Goal: Information Seeking & Learning: Learn about a topic

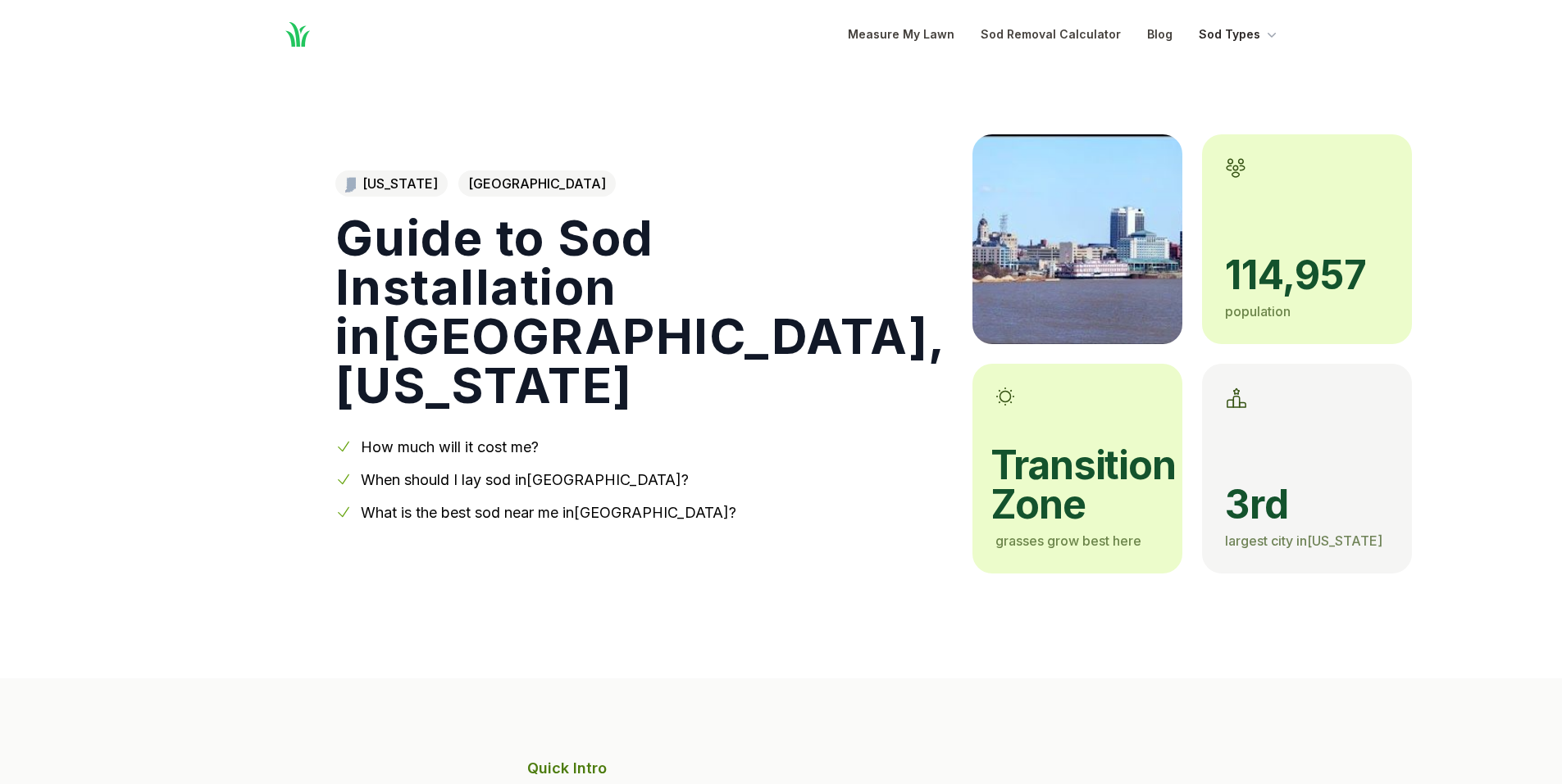
click at [1260, 34] on button "Sod Types" at bounding box center [1239, 35] width 81 height 20
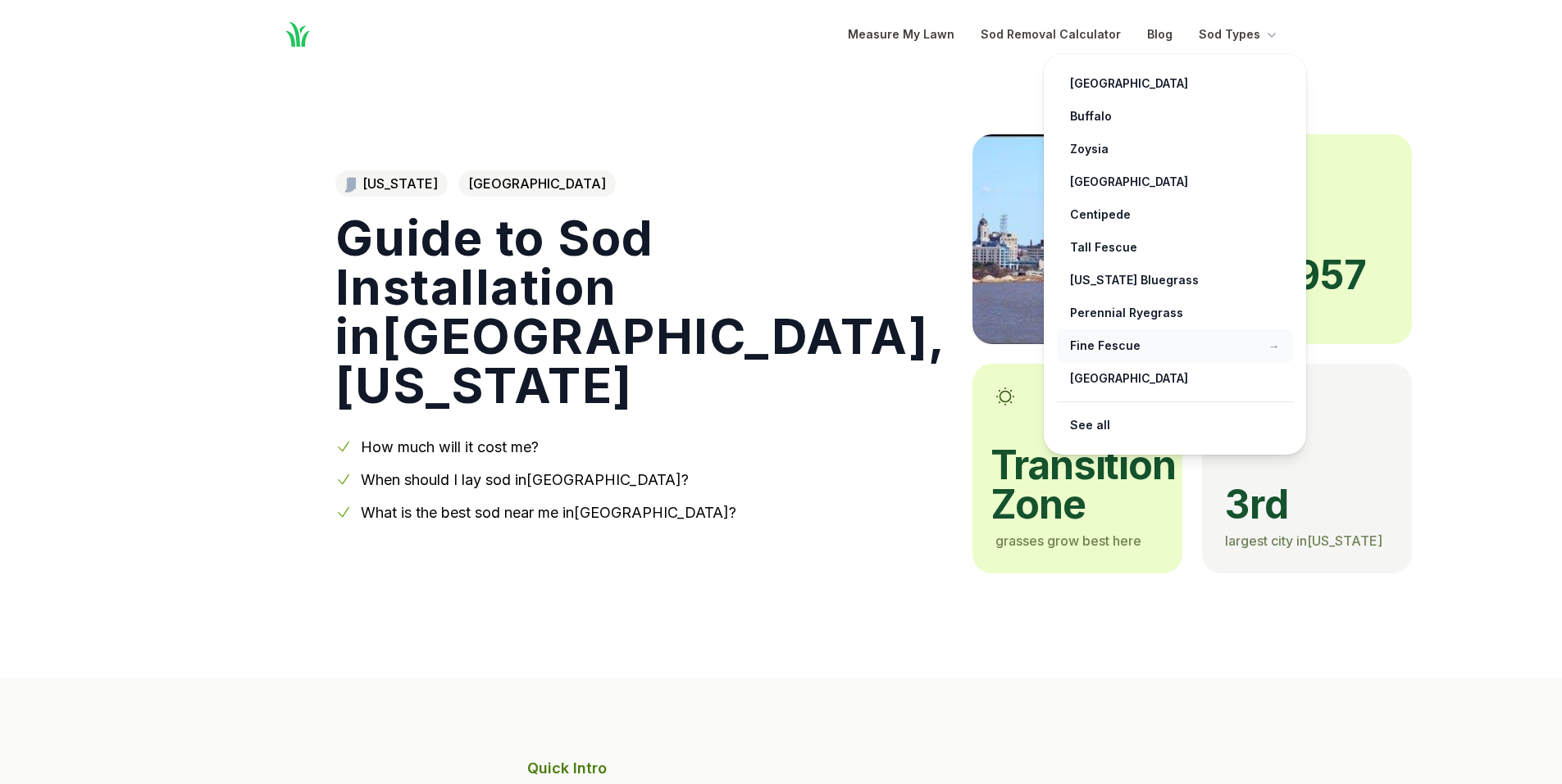
click at [1107, 343] on link "Fine Fescue →" at bounding box center [1175, 346] width 236 height 33
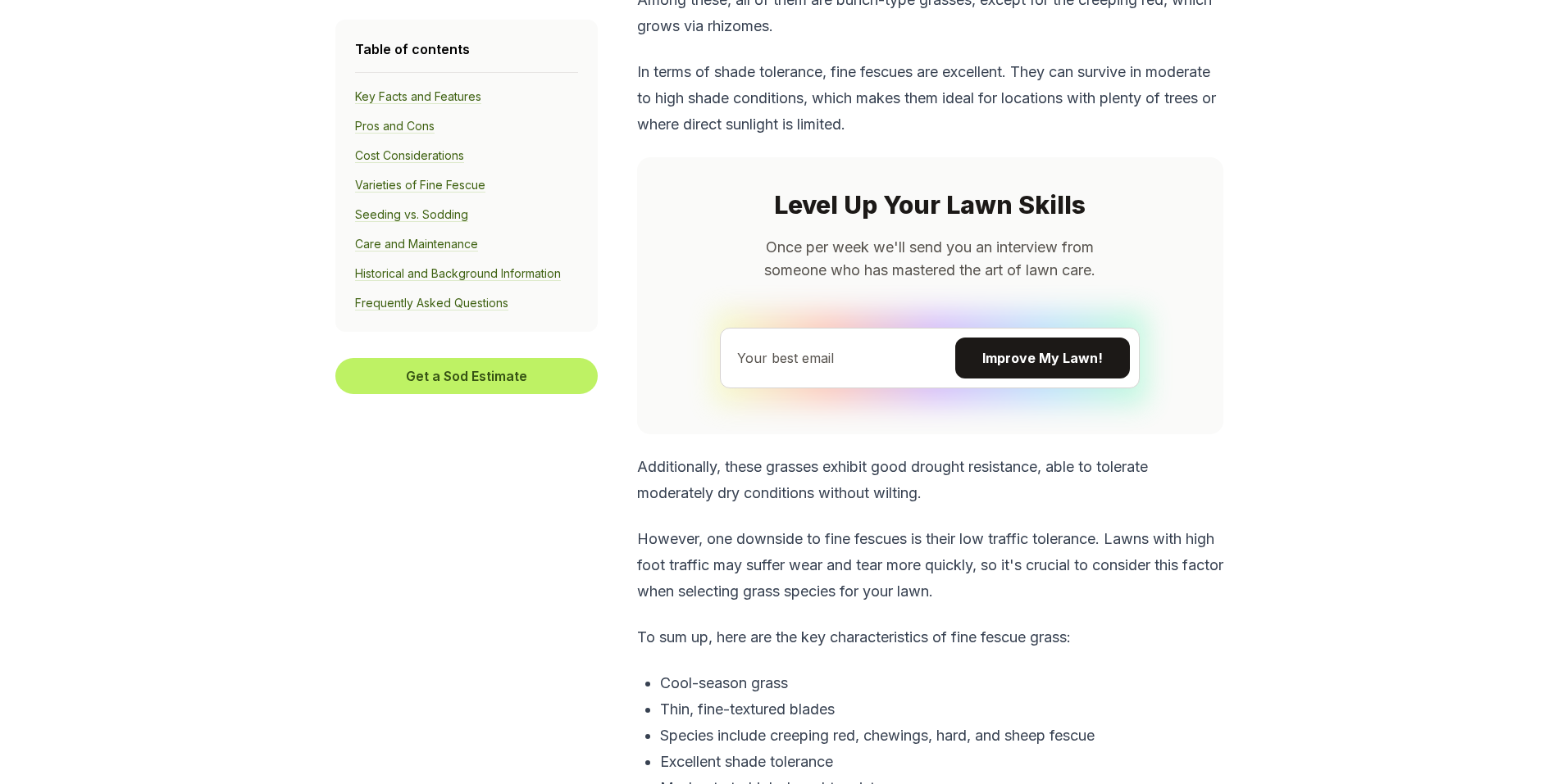
scroll to position [1639, 0]
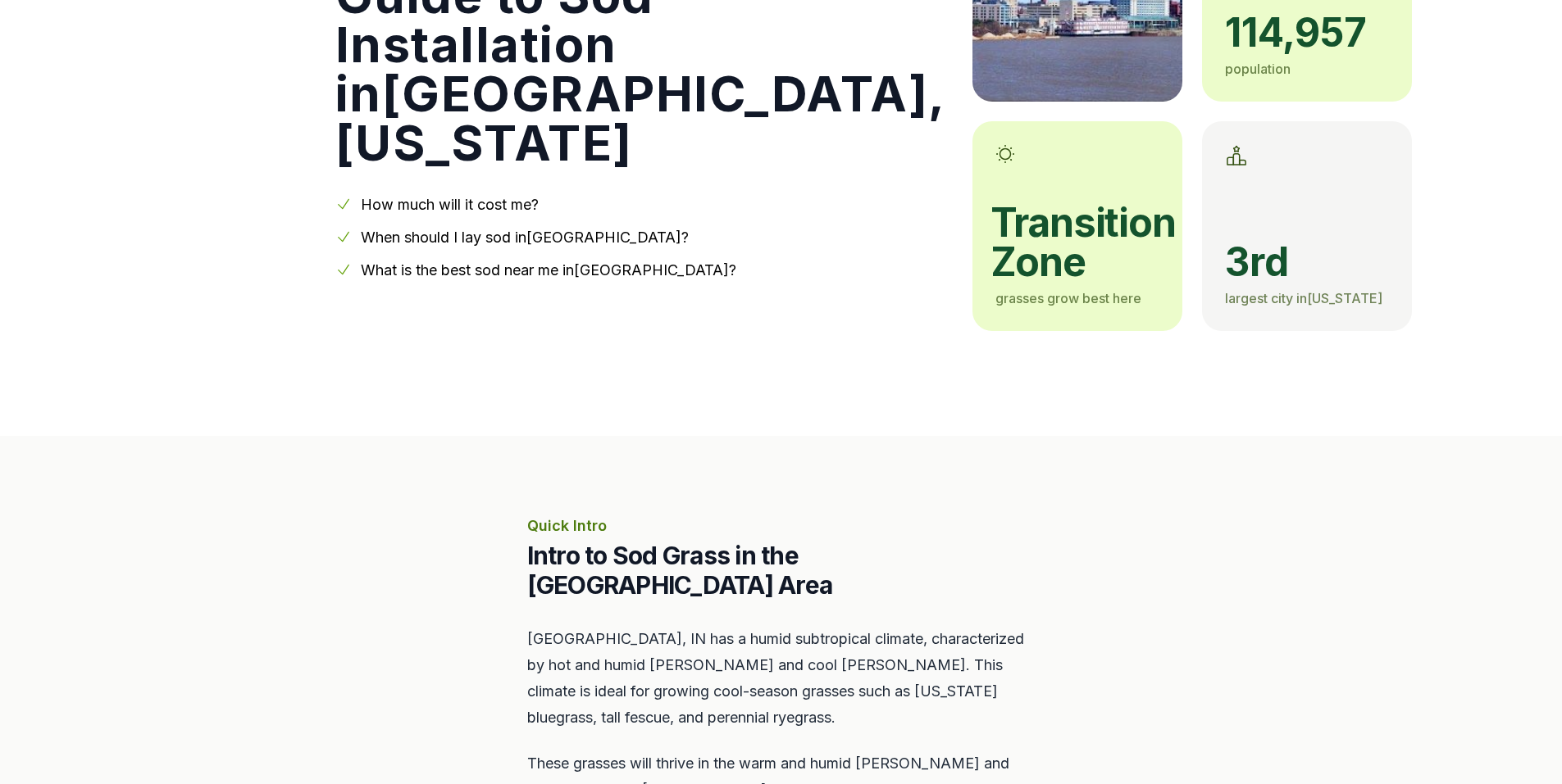
scroll to position [246, 0]
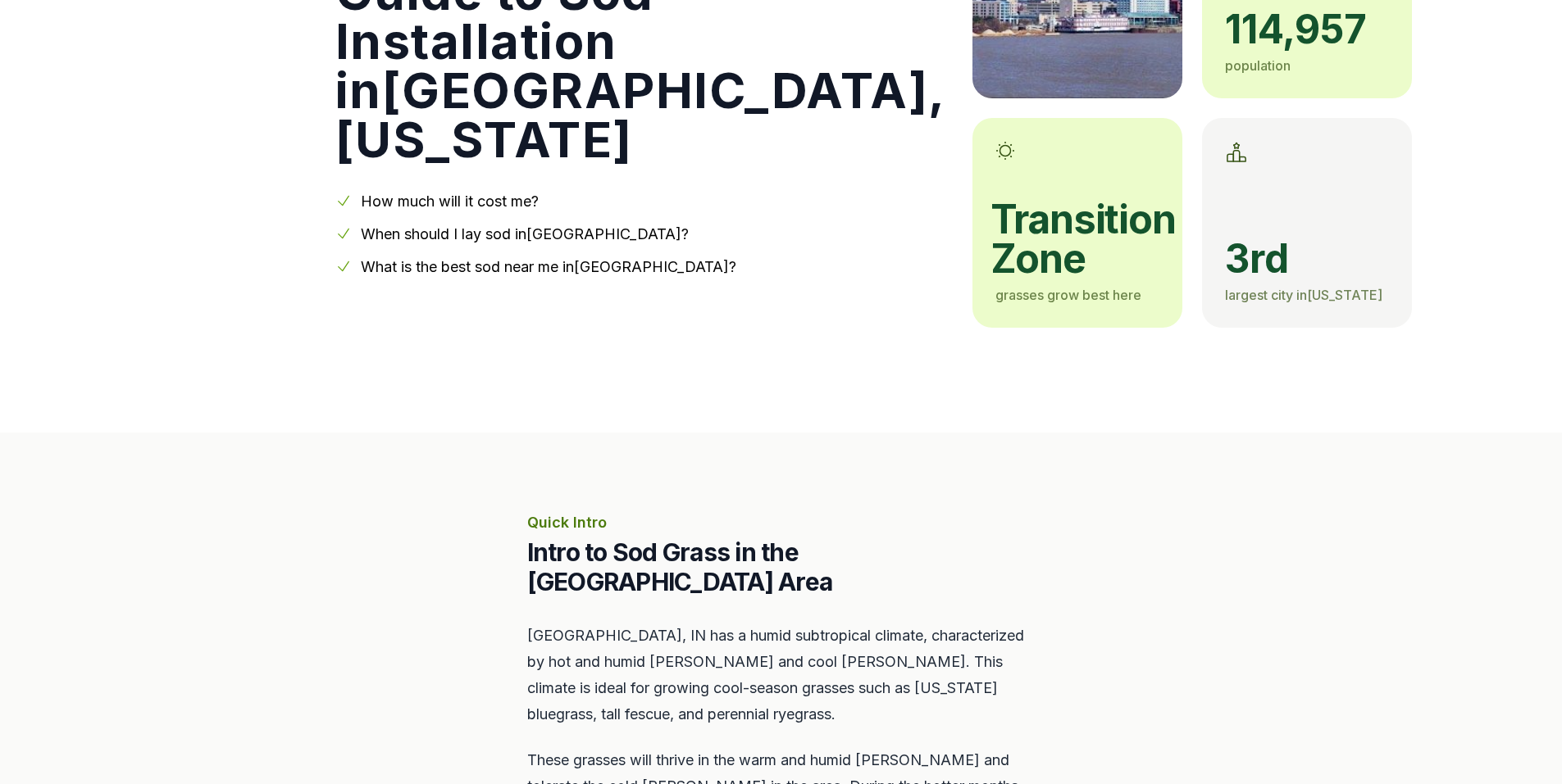
click at [498, 202] on link "How much will it cost me?" at bounding box center [449, 201] width 178 height 17
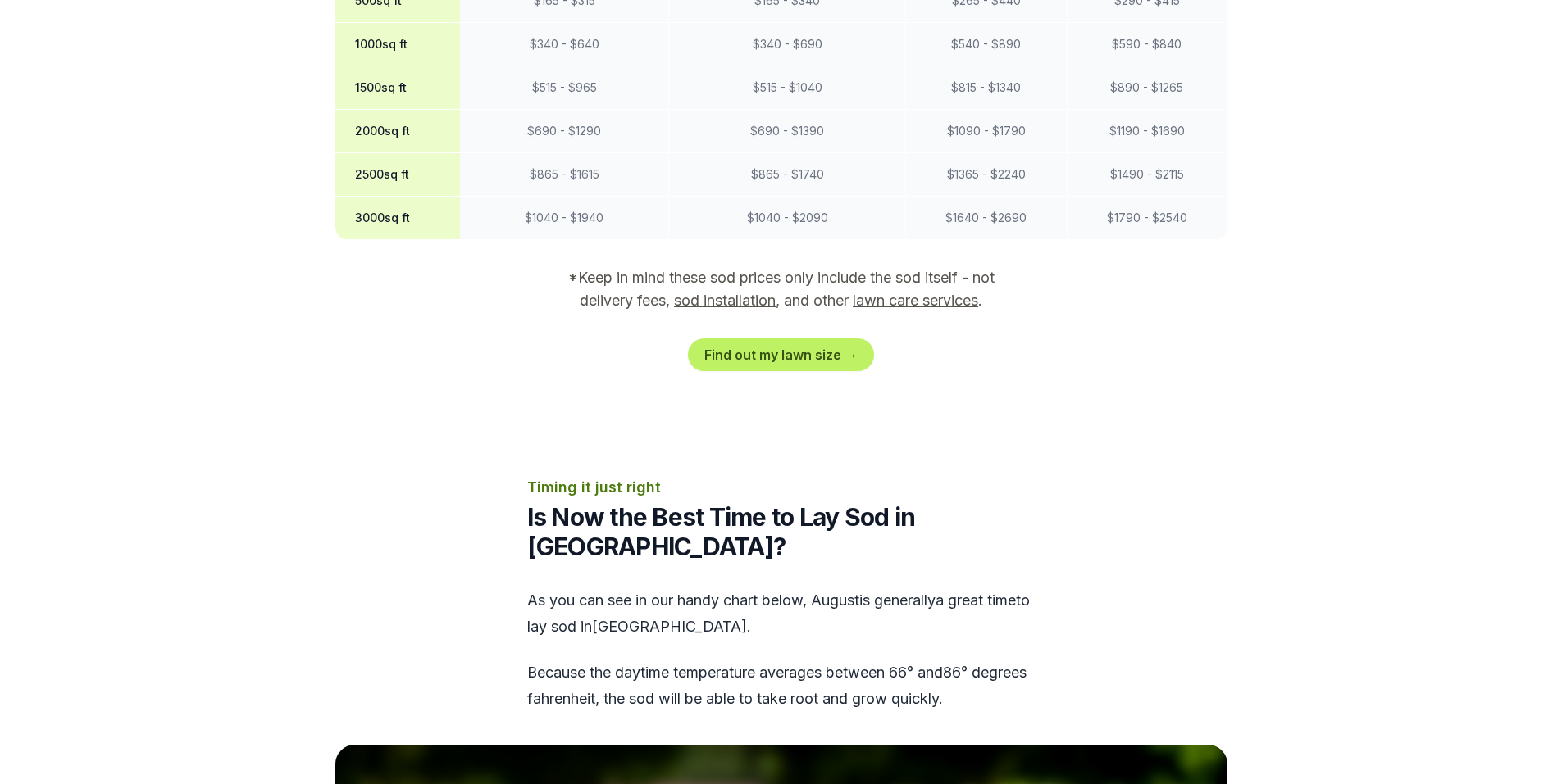
scroll to position [1596, 0]
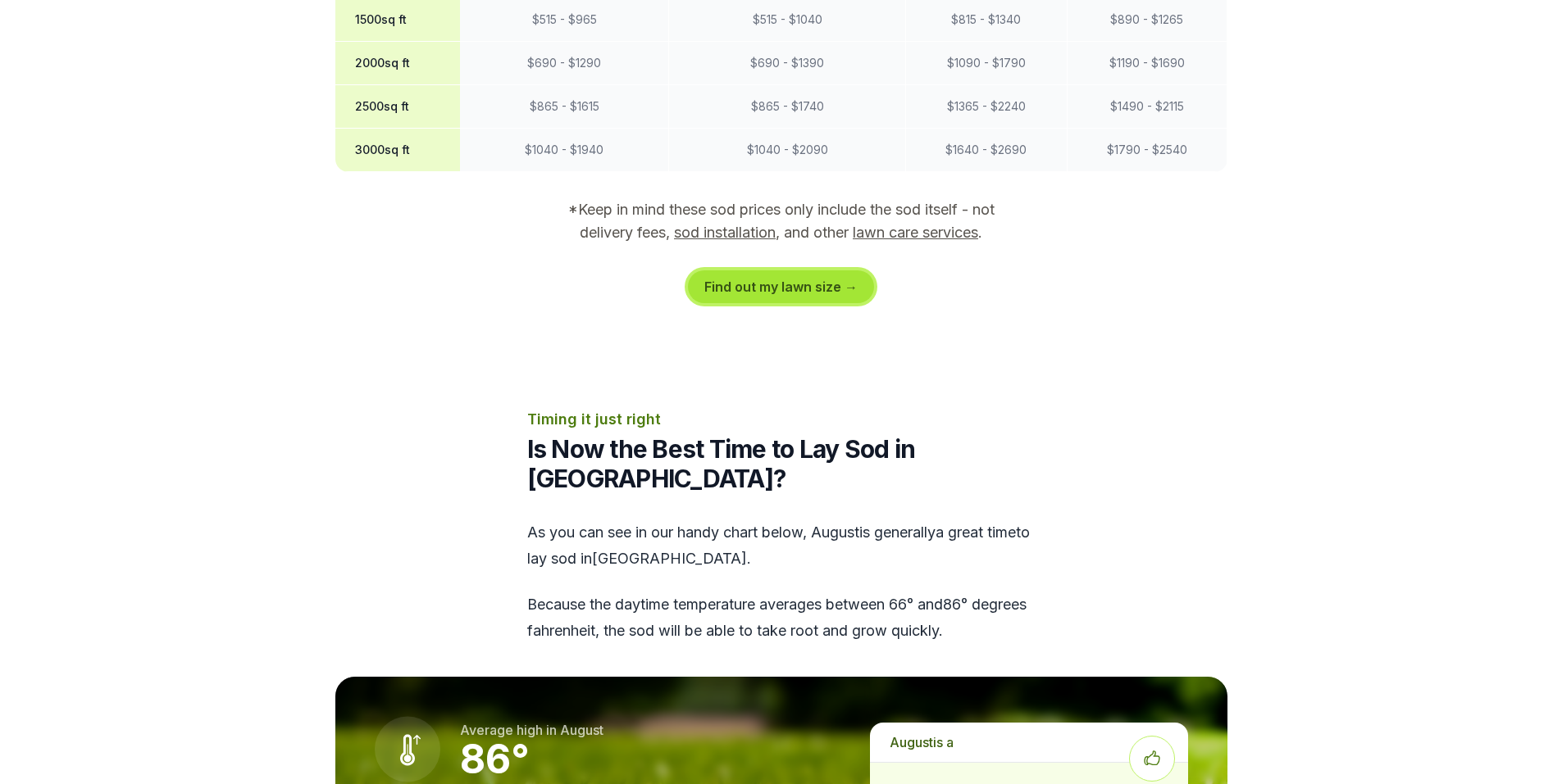
click at [793, 270] on link "Find out my lawn size →" at bounding box center [781, 287] width 186 height 33
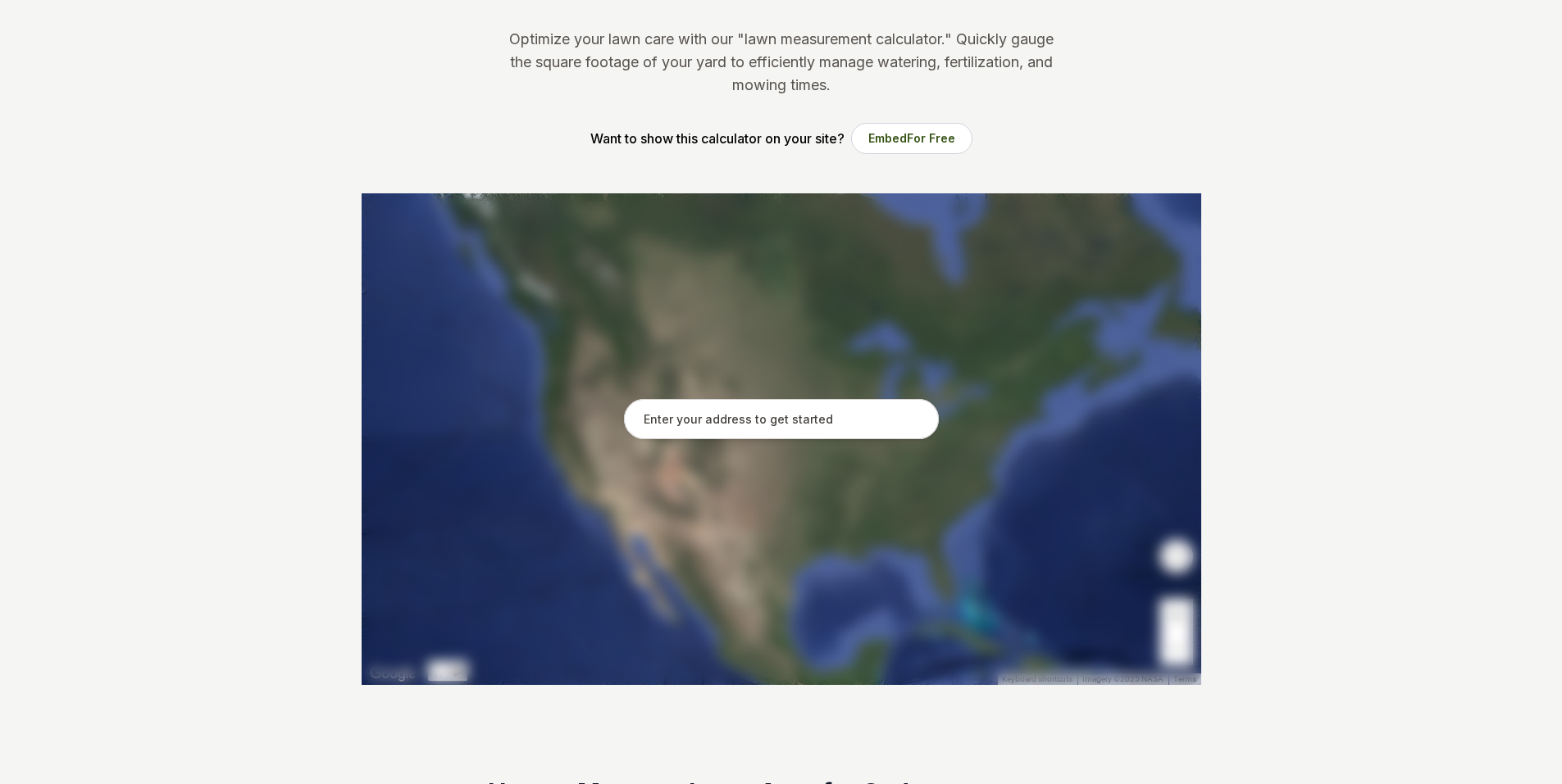
scroll to position [164, 0]
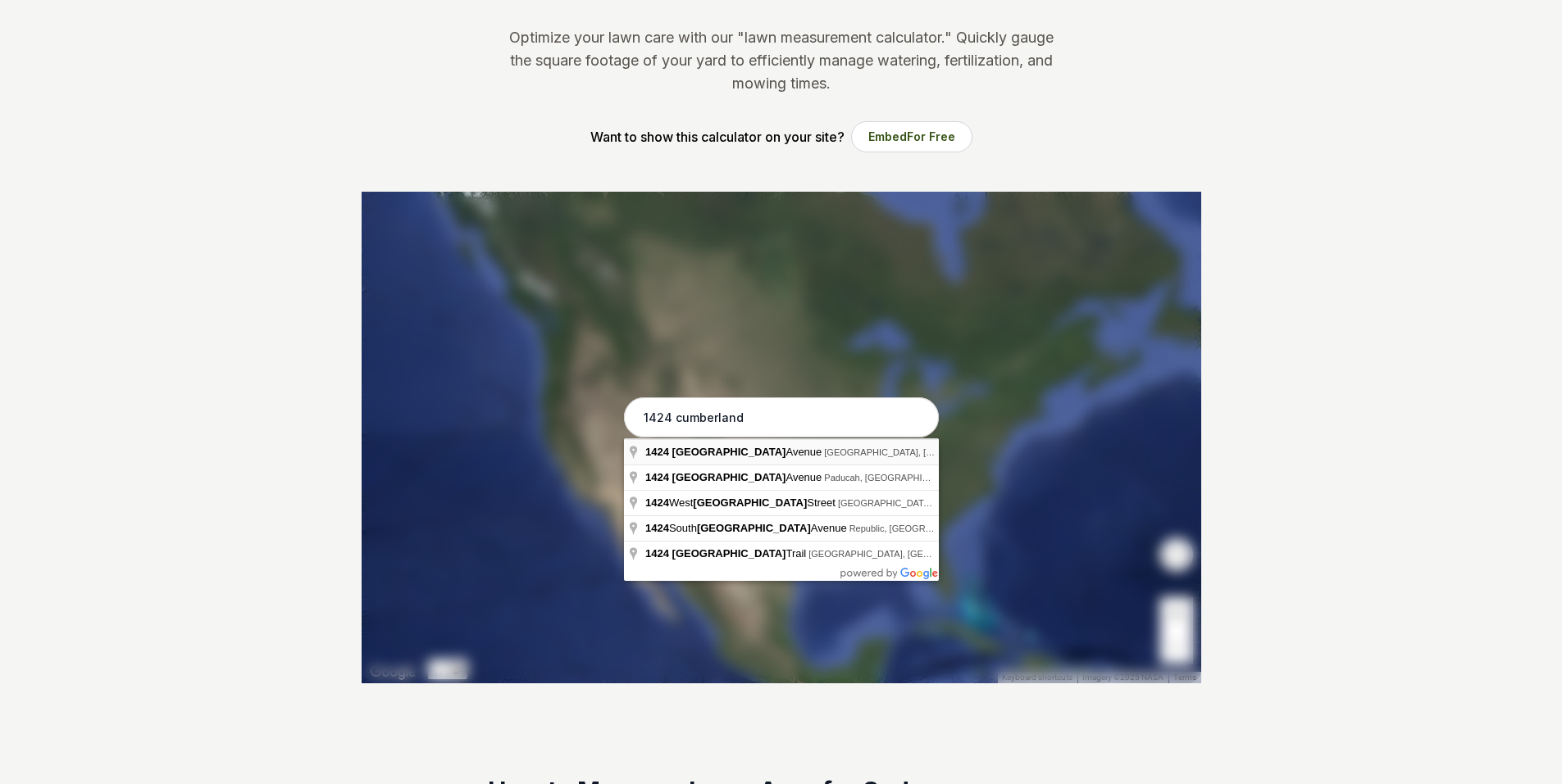
type input "[STREET_ADDRESS]"
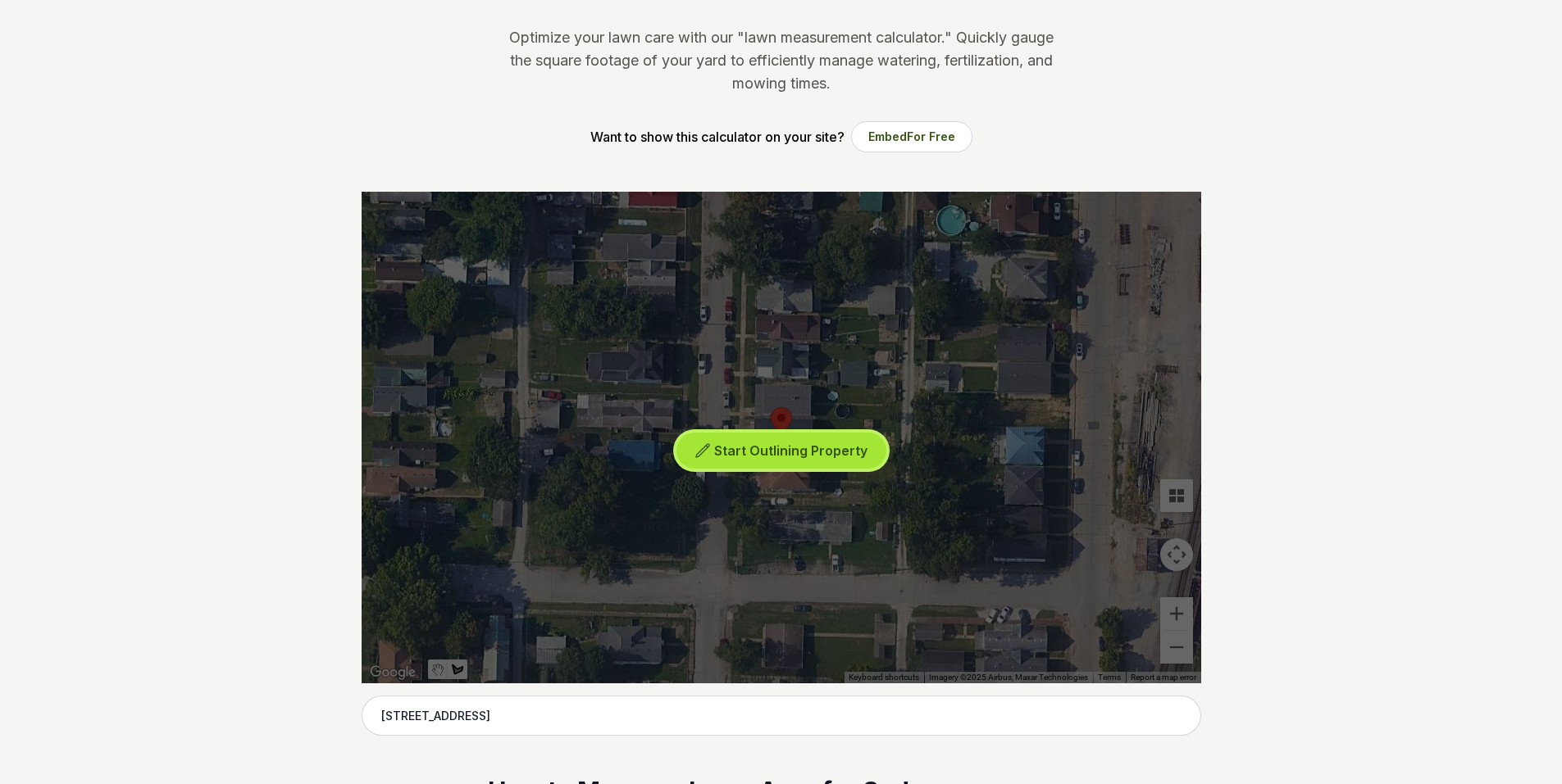
click at [745, 447] on span "Start Outlining Property" at bounding box center [790, 451] width 153 height 17
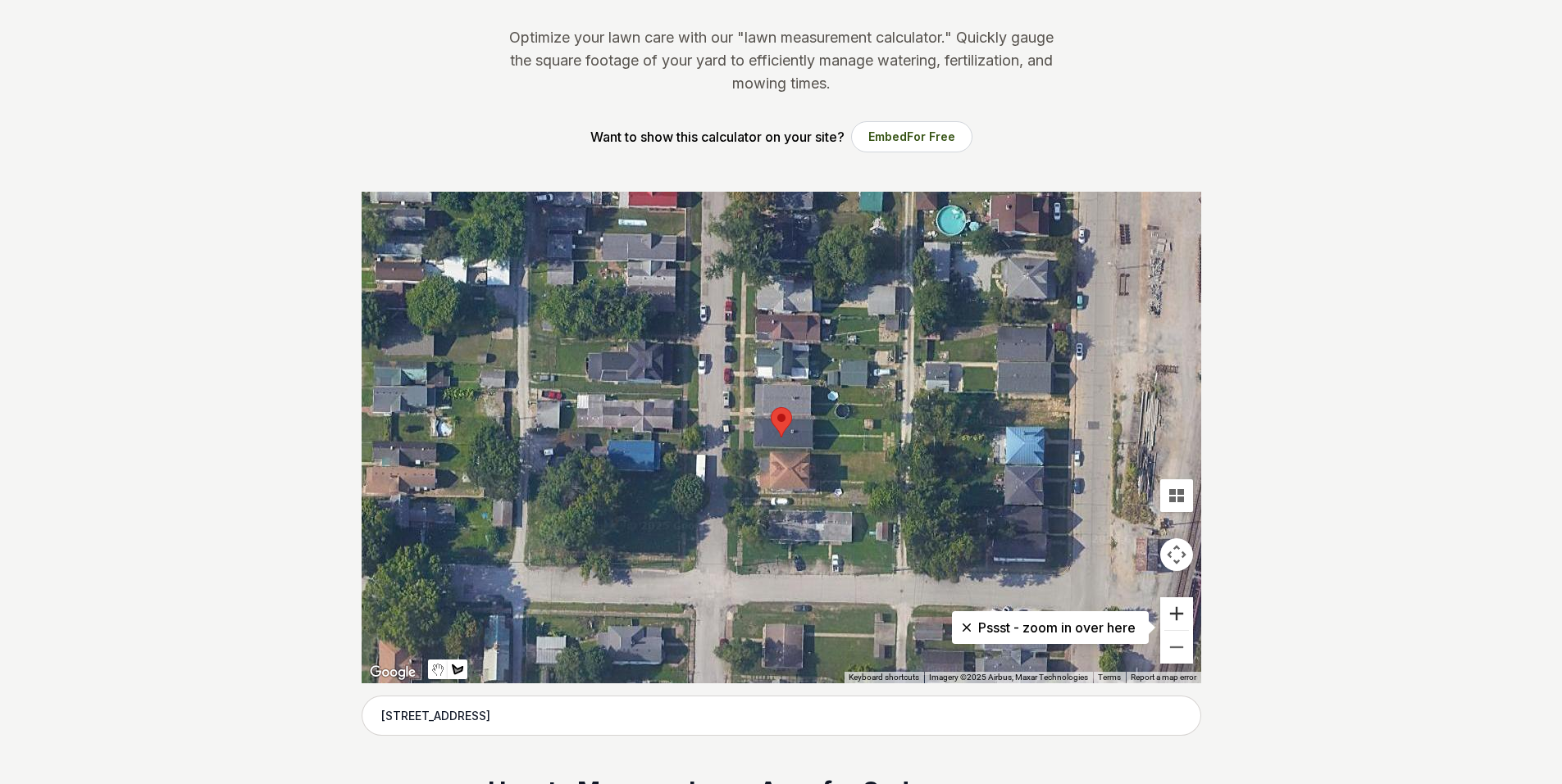
click at [1184, 609] on button "Zoom in" at bounding box center [1176, 614] width 33 height 33
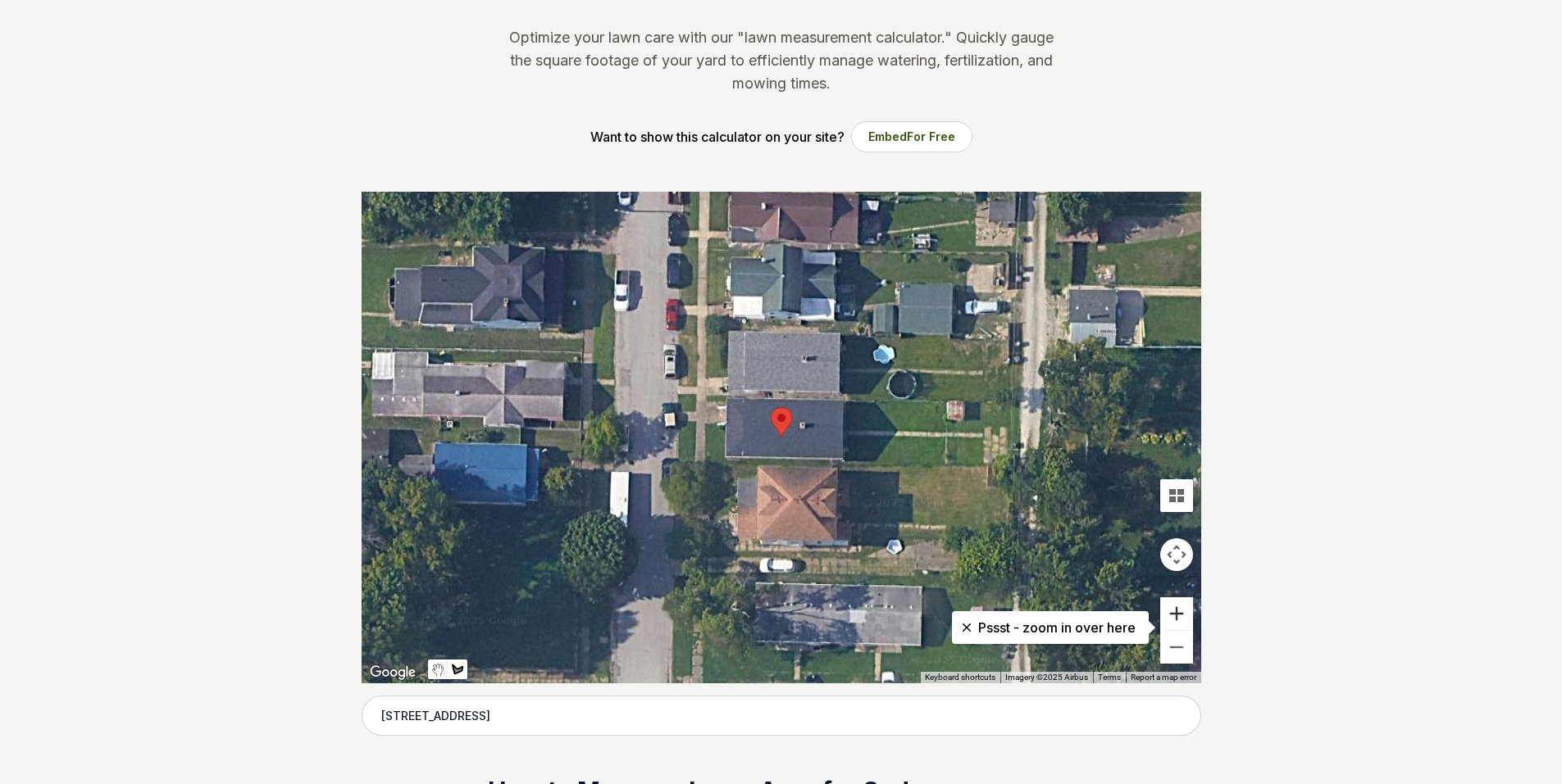
click at [1184, 609] on button "Zoom in" at bounding box center [1176, 614] width 33 height 33
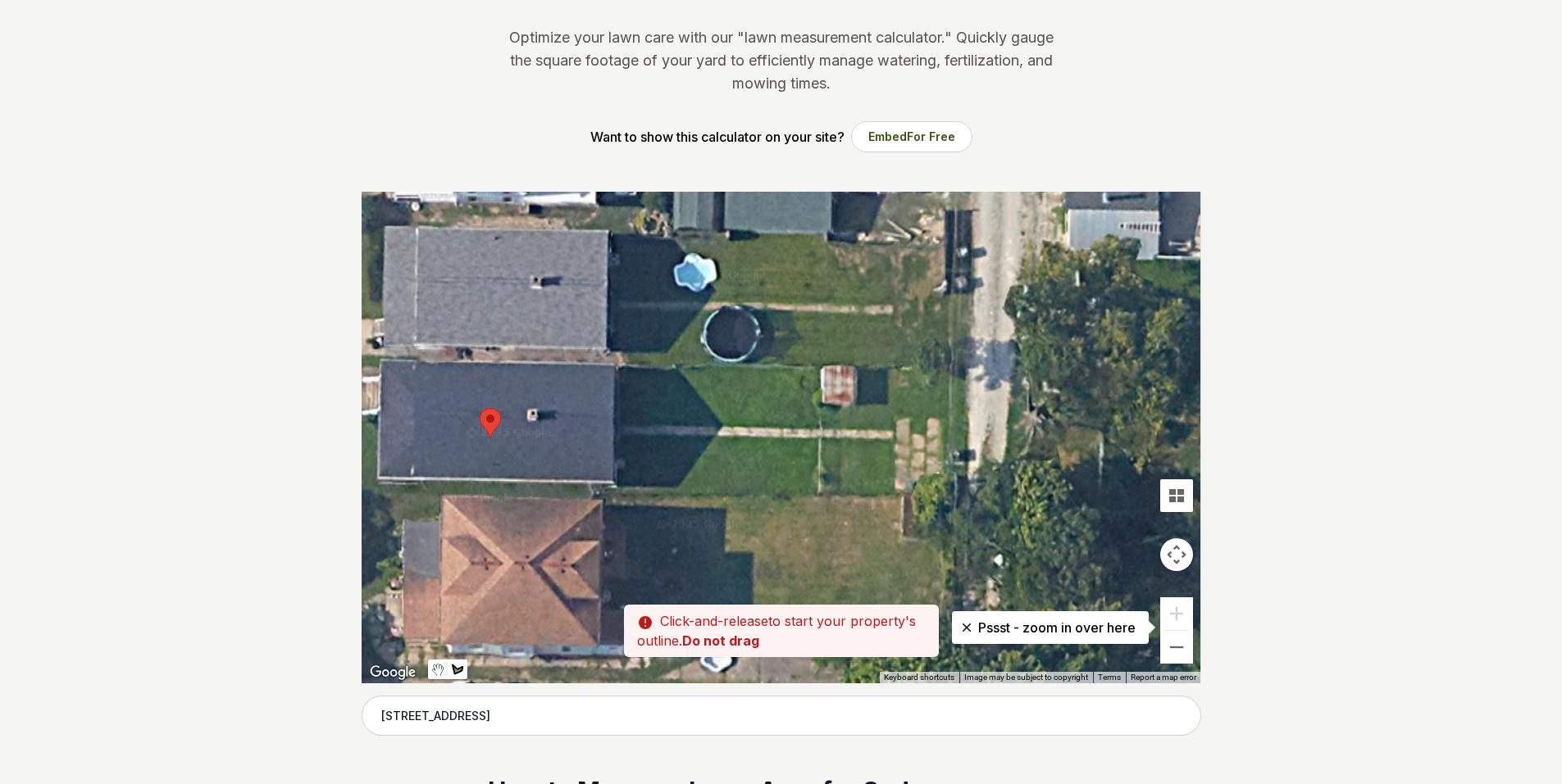
drag, startPoint x: 1059, startPoint y: 522, endPoint x: 756, endPoint y: 510, distance: 303.2
click at [743, 512] on div at bounding box center [781, 437] width 840 height 491
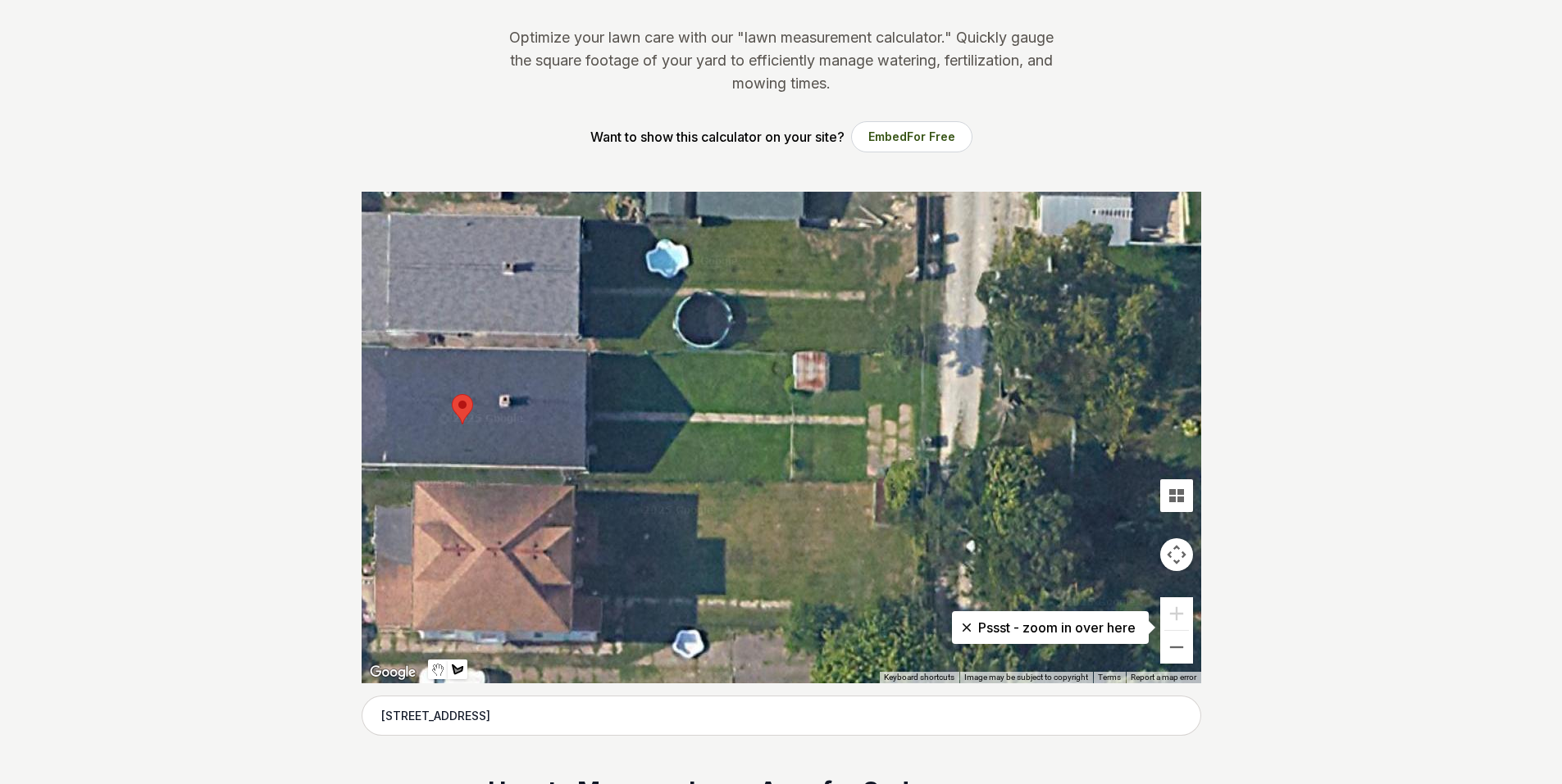
click at [1184, 552] on button "Map camera controls" at bounding box center [1176, 555] width 33 height 33
click at [1094, 592] on button "Move down" at bounding box center [1094, 596] width 33 height 33
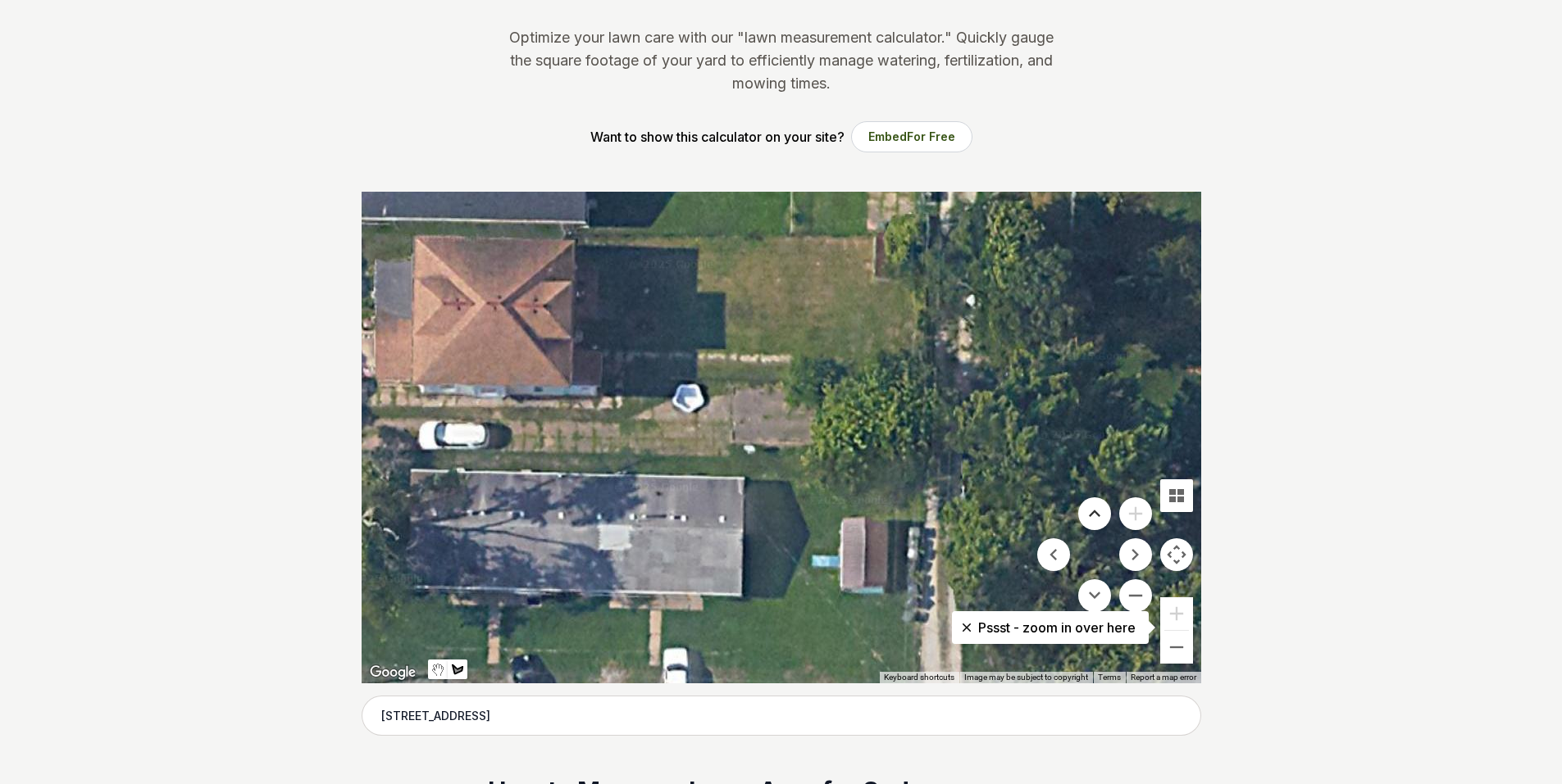
click at [1093, 509] on button "Move up" at bounding box center [1094, 514] width 33 height 33
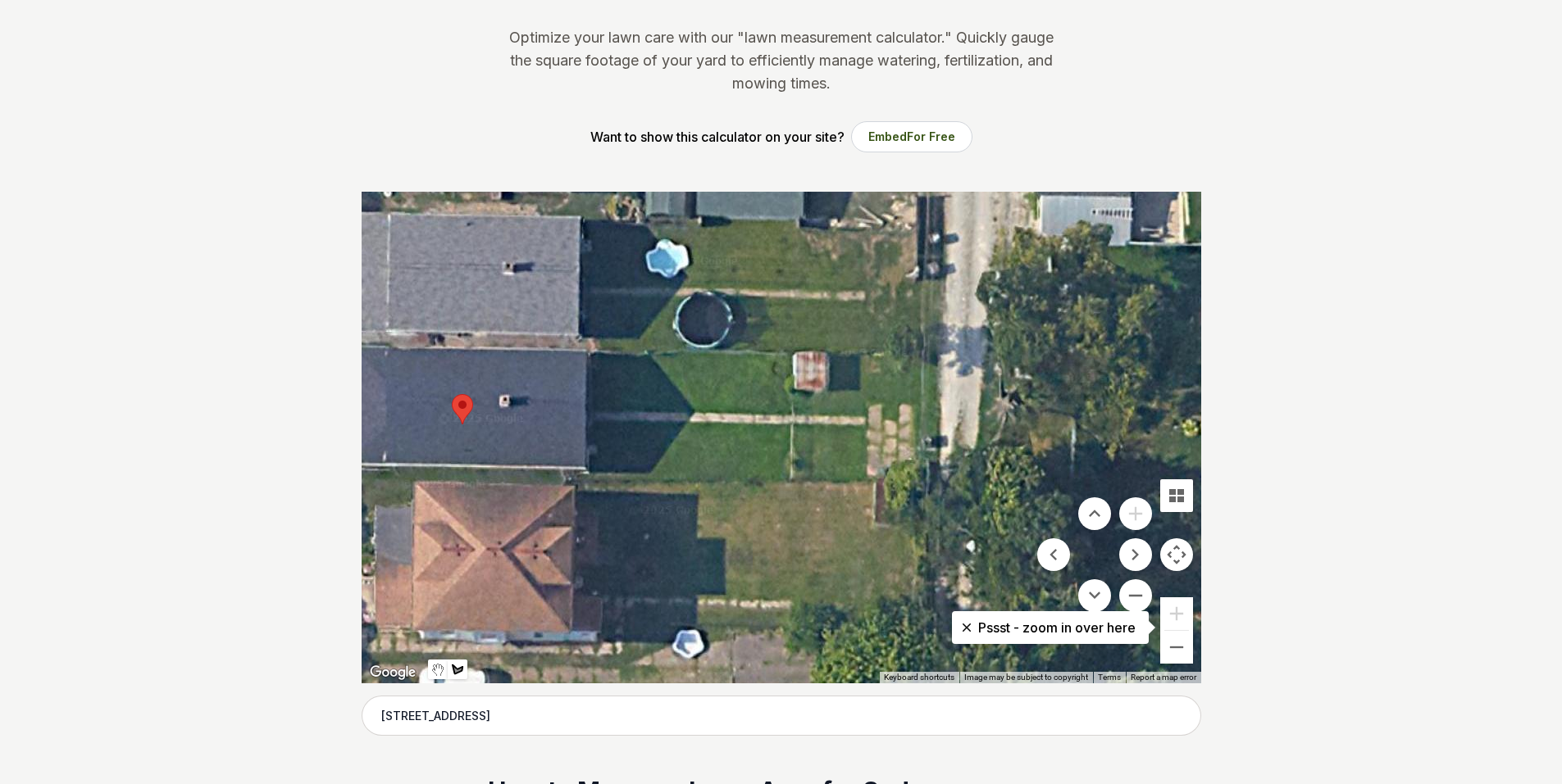
click at [1175, 556] on button "Map camera controls" at bounding box center [1176, 555] width 33 height 33
click at [1167, 494] on button "Tilt map" at bounding box center [1176, 496] width 33 height 33
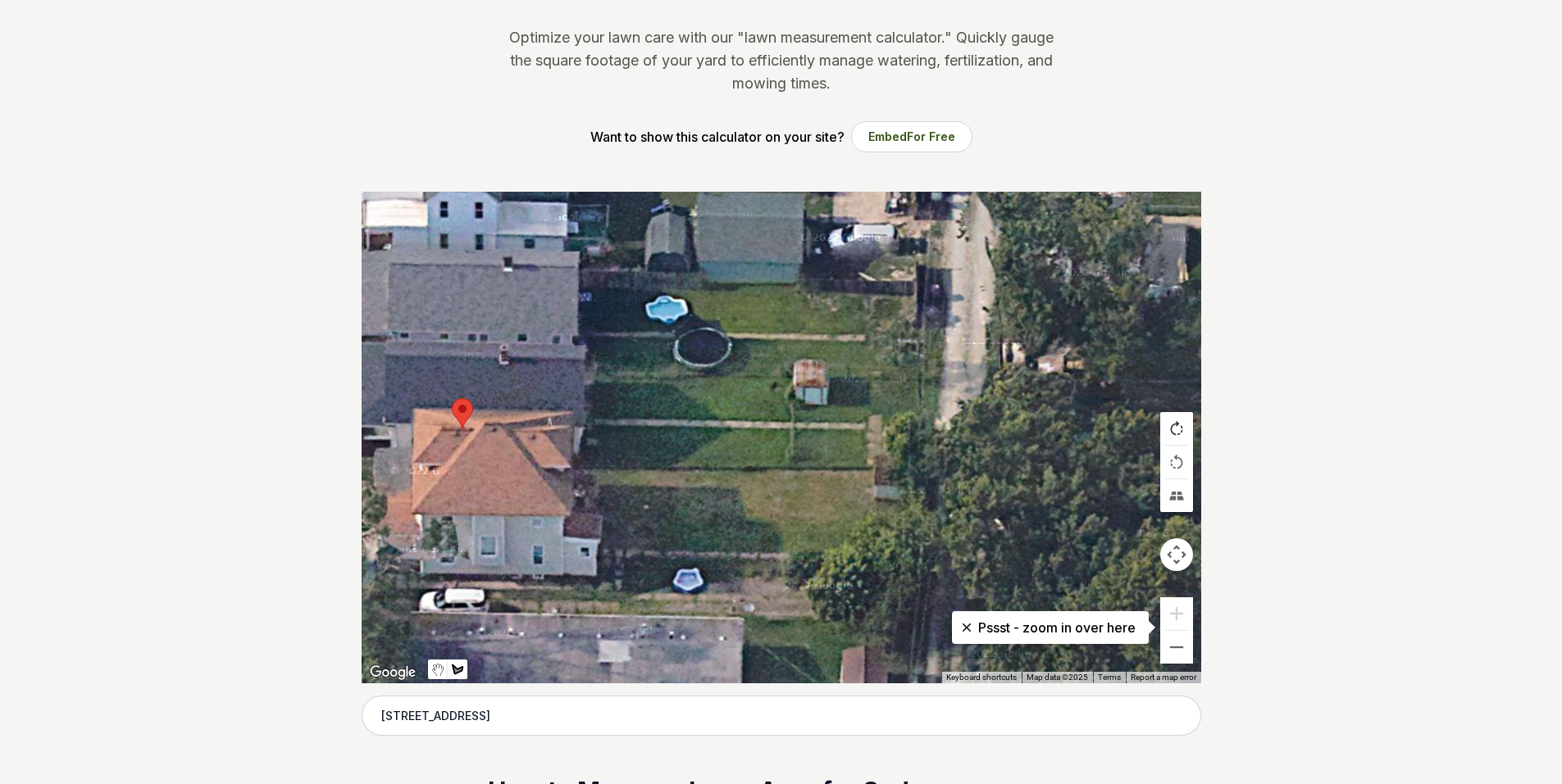
click at [1179, 438] on button "Rotate map clockwise" at bounding box center [1176, 428] width 33 height 33
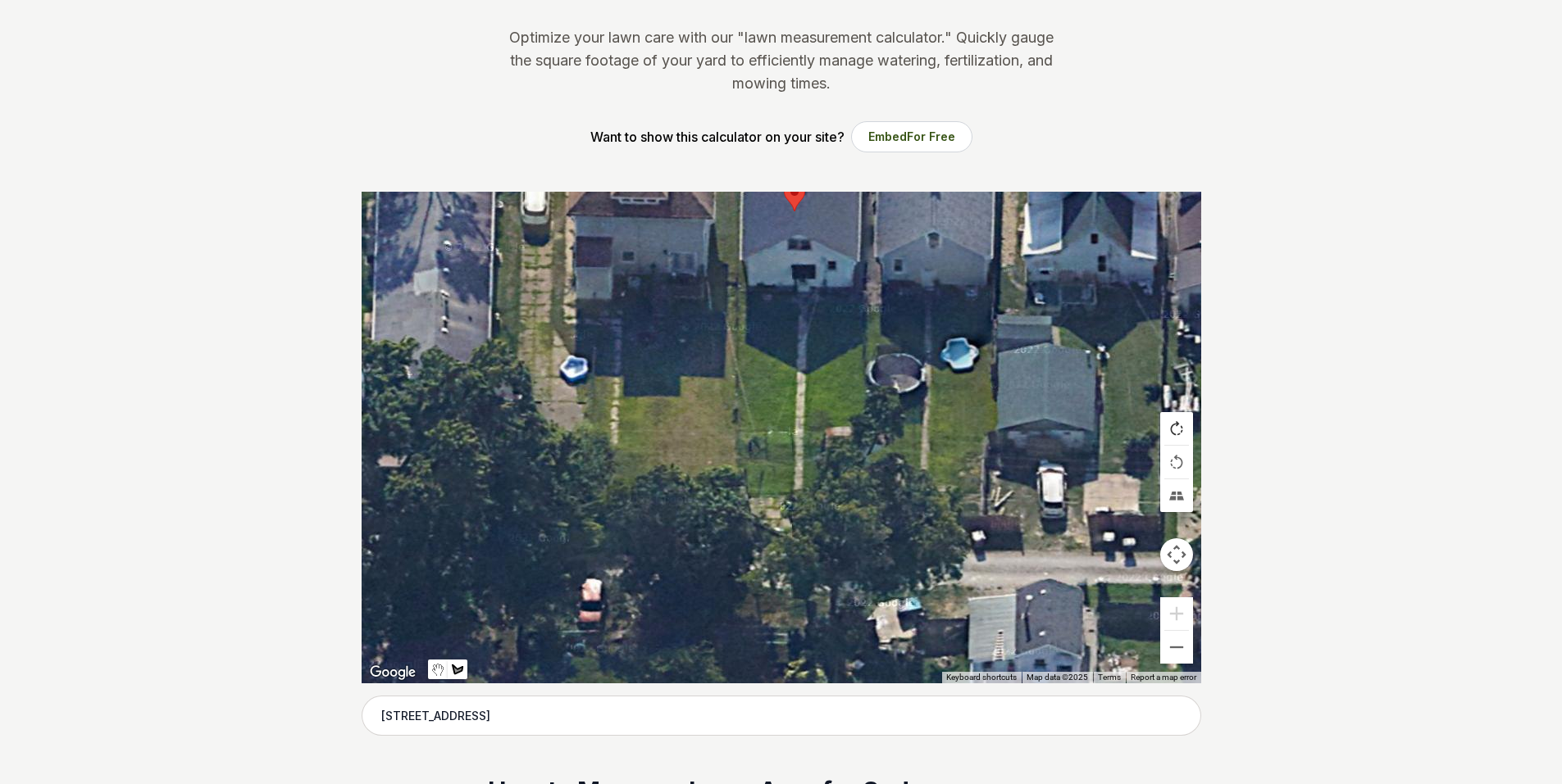
click at [1179, 438] on button "Rotate map clockwise" at bounding box center [1176, 428] width 33 height 33
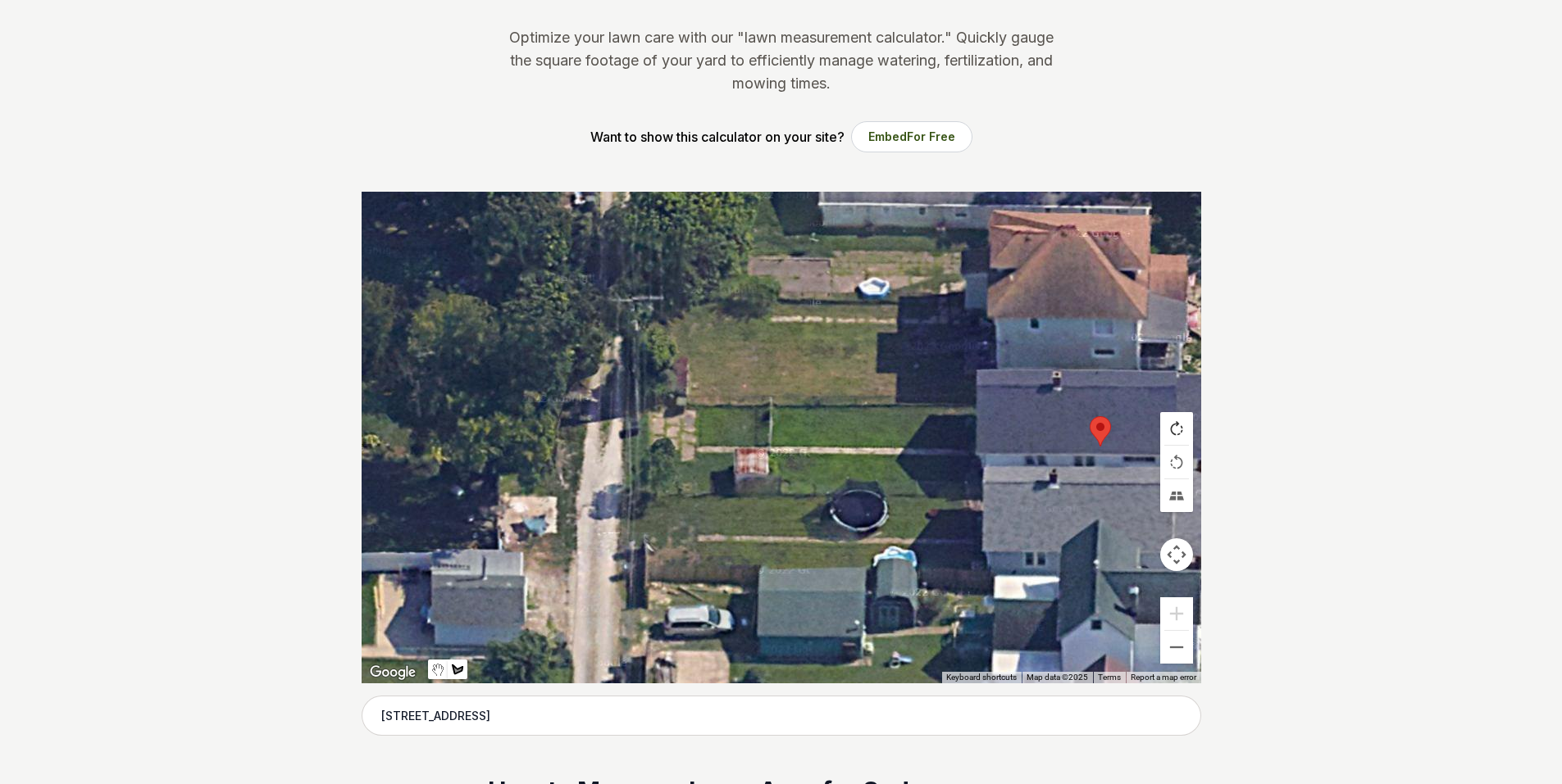
click at [1179, 438] on button "Rotate map clockwise" at bounding box center [1176, 428] width 33 height 33
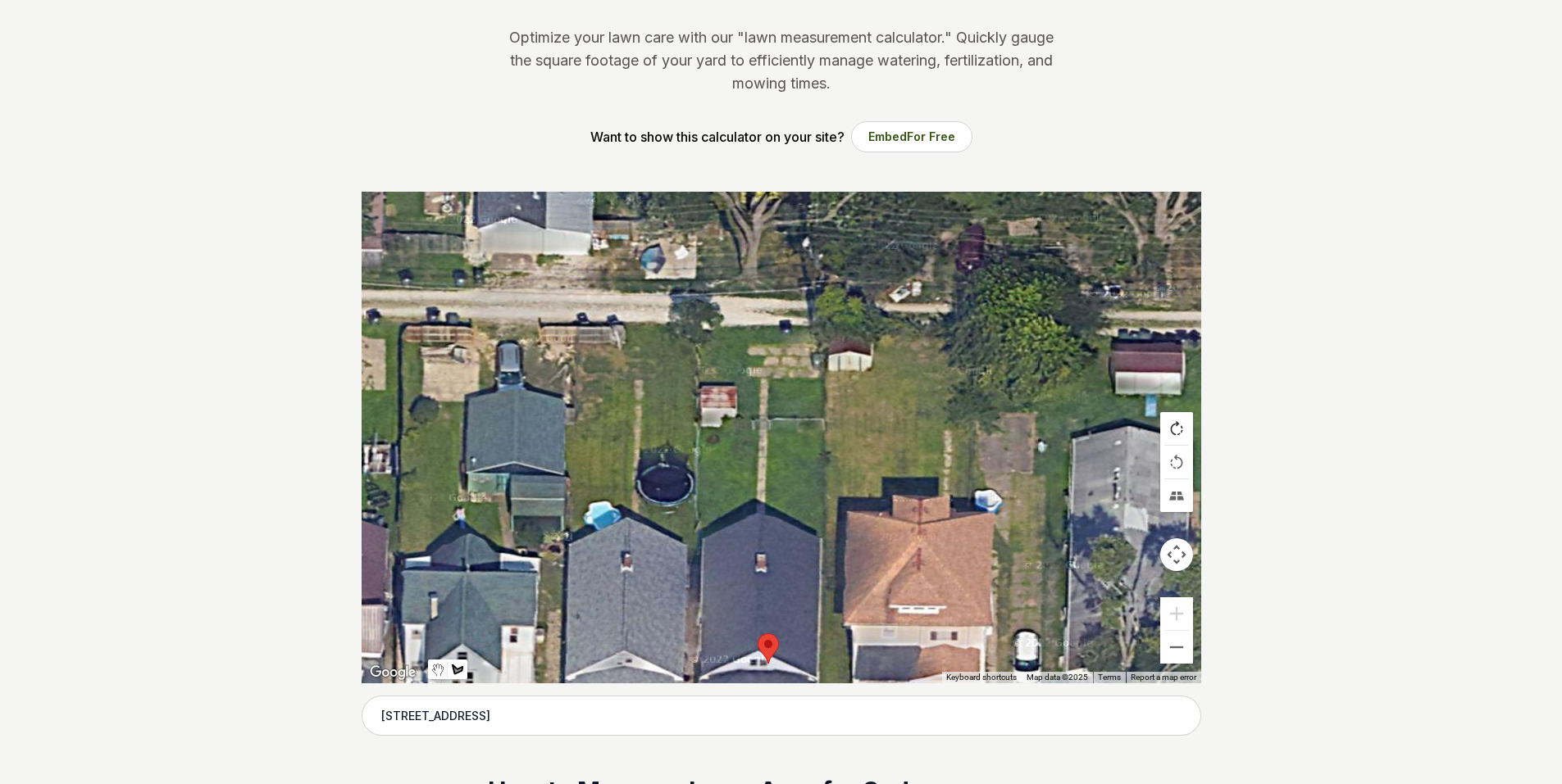
click at [1179, 438] on button "Rotate map clockwise" at bounding box center [1176, 428] width 33 height 33
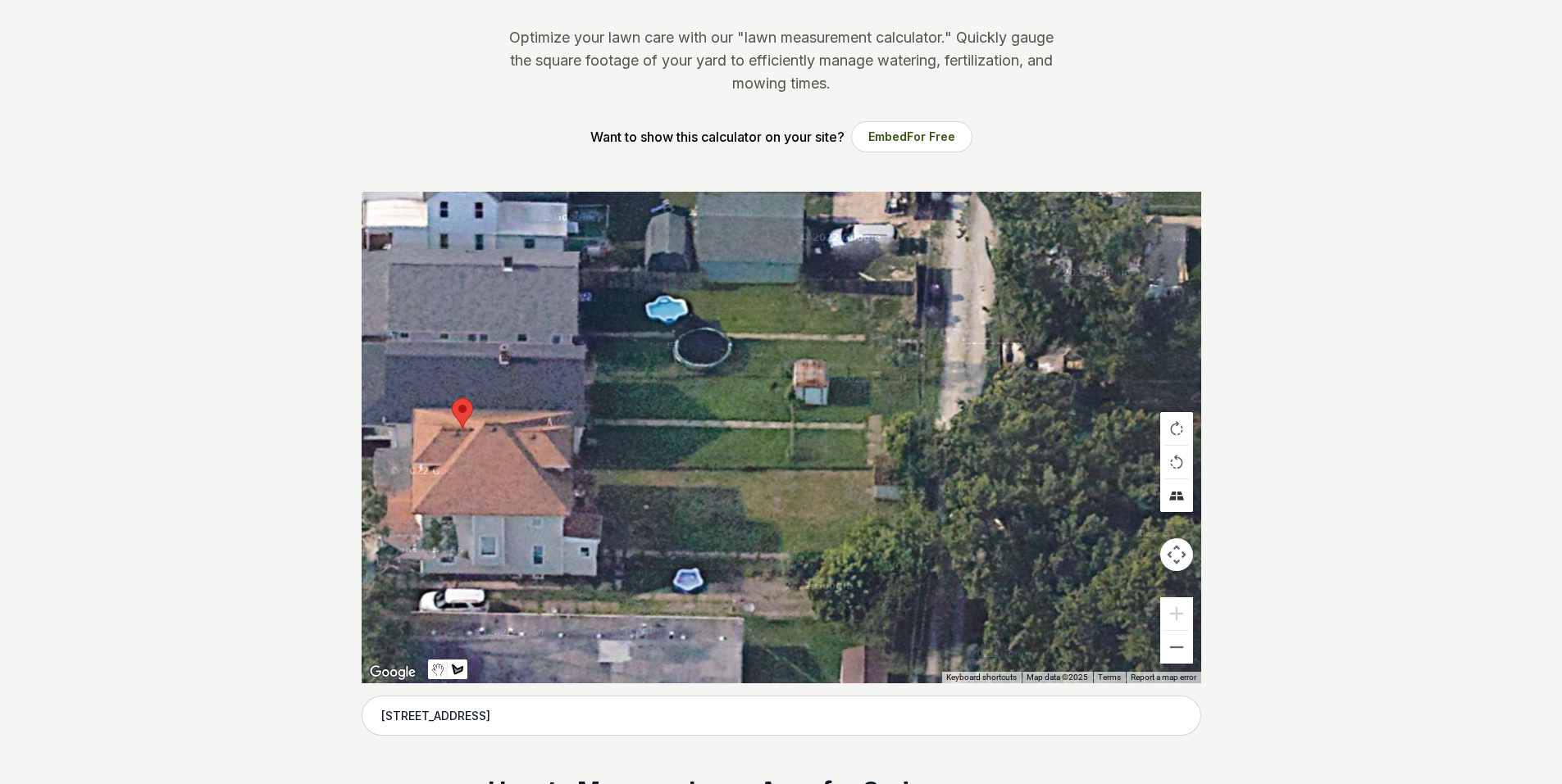
click at [1176, 498] on button "Tilt map" at bounding box center [1176, 496] width 33 height 33
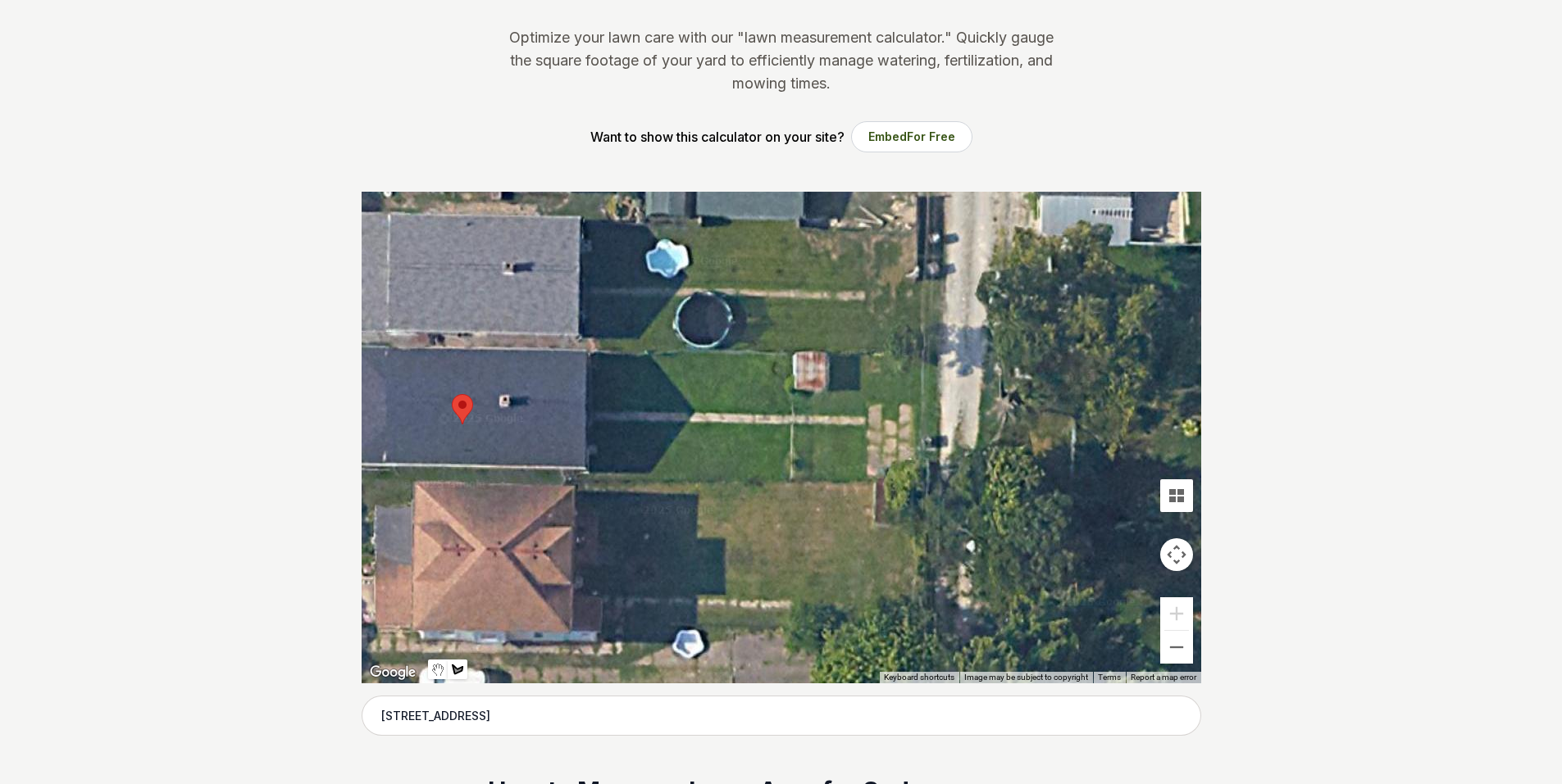
click at [1180, 548] on button "Map camera controls" at bounding box center [1176, 555] width 33 height 33
click at [1098, 521] on button "Move up" at bounding box center [1094, 514] width 33 height 33
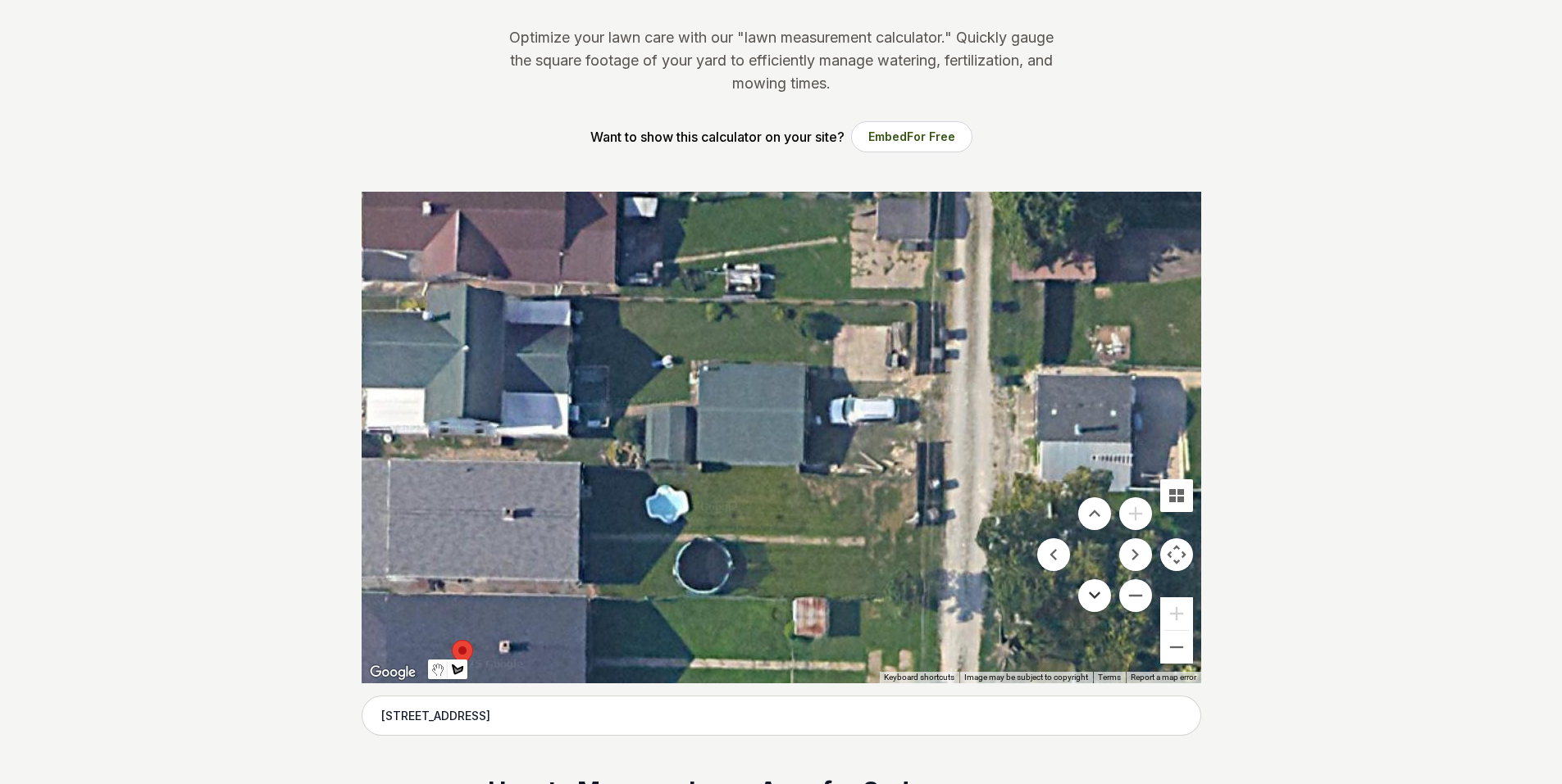
click at [1095, 593] on button "Move down" at bounding box center [1094, 596] width 33 height 33
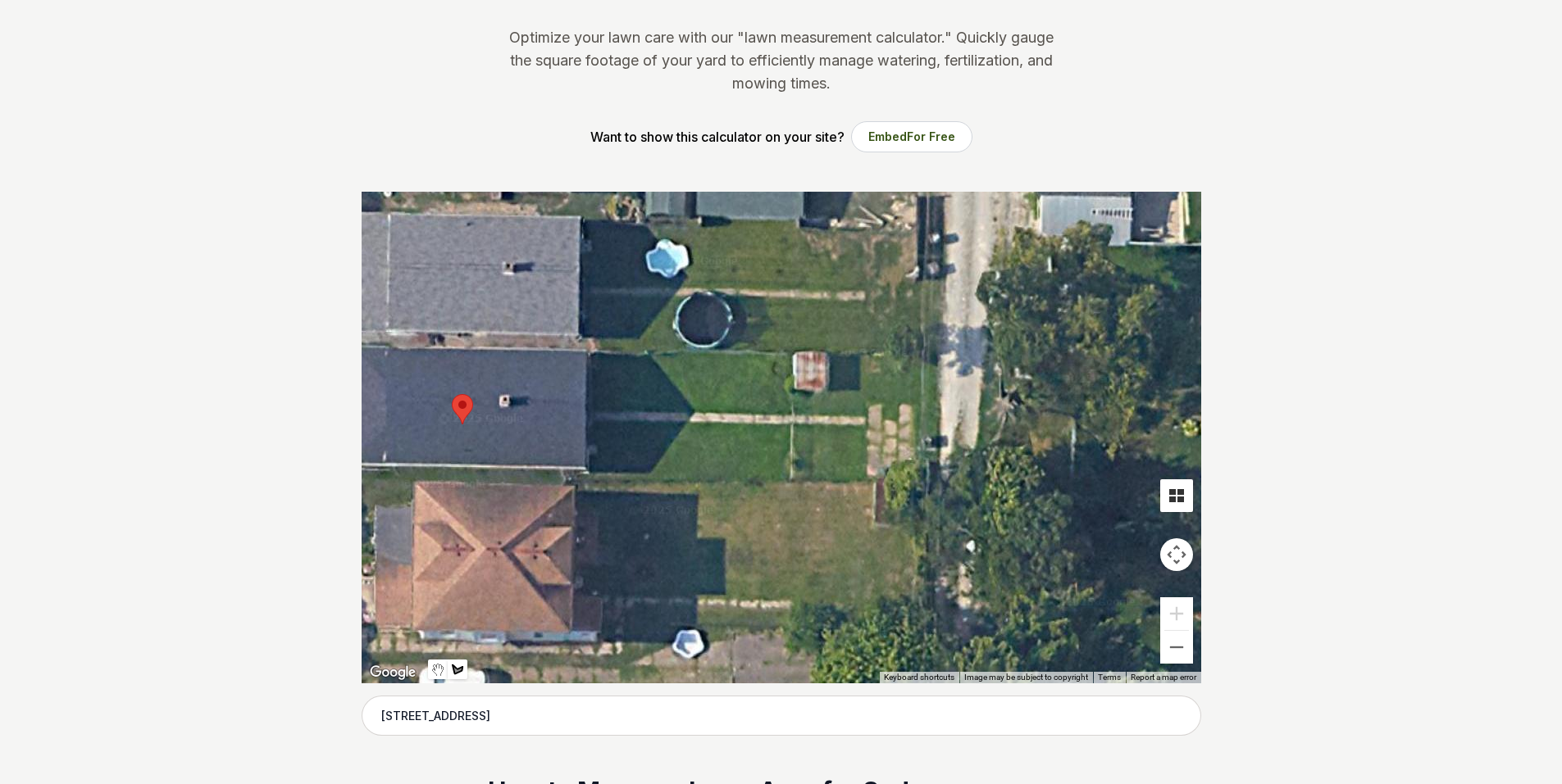
click at [1183, 497] on button "Tilt map" at bounding box center [1176, 496] width 33 height 33
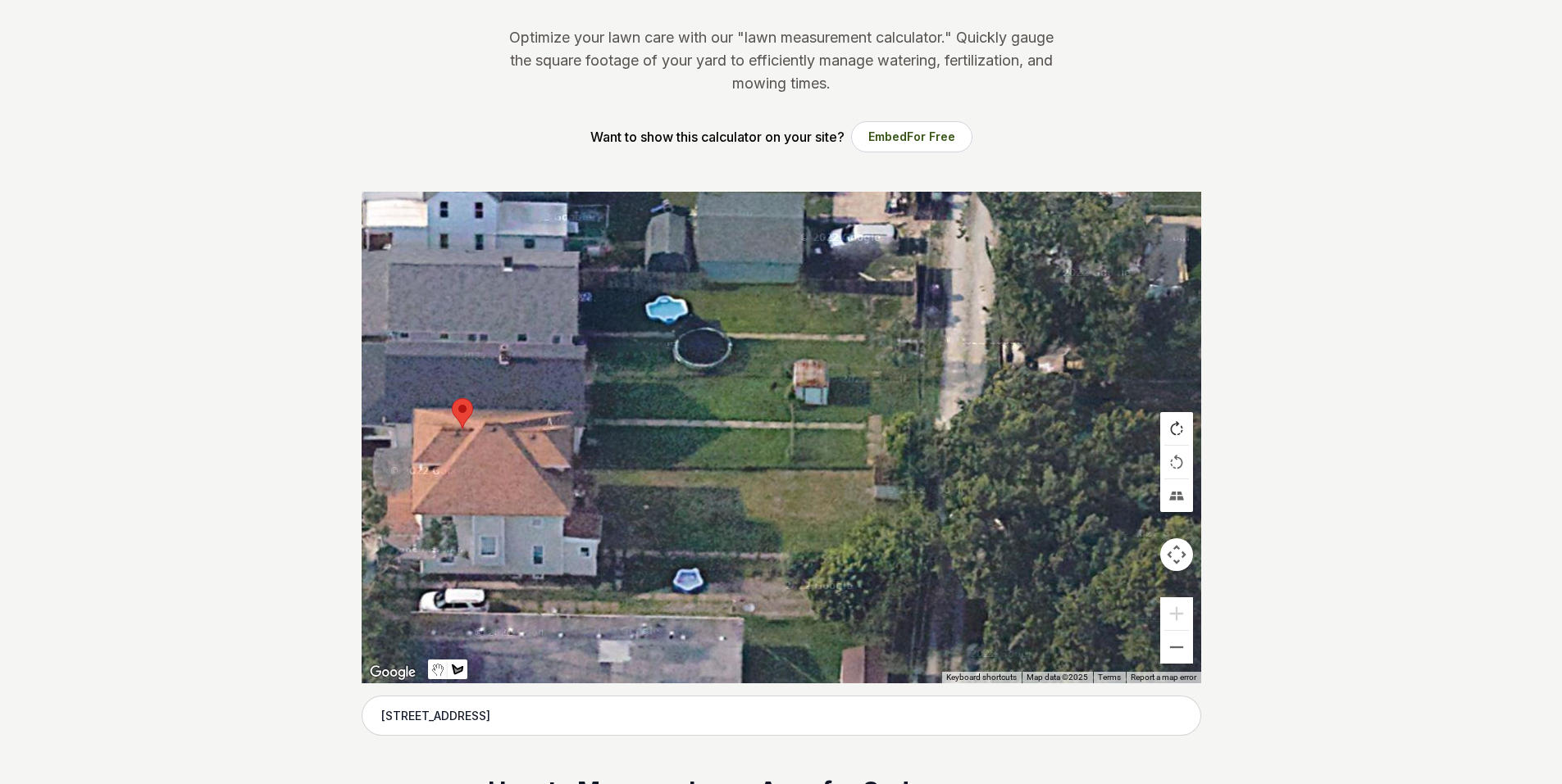
click at [1177, 432] on button "Rotate map clockwise" at bounding box center [1176, 428] width 33 height 33
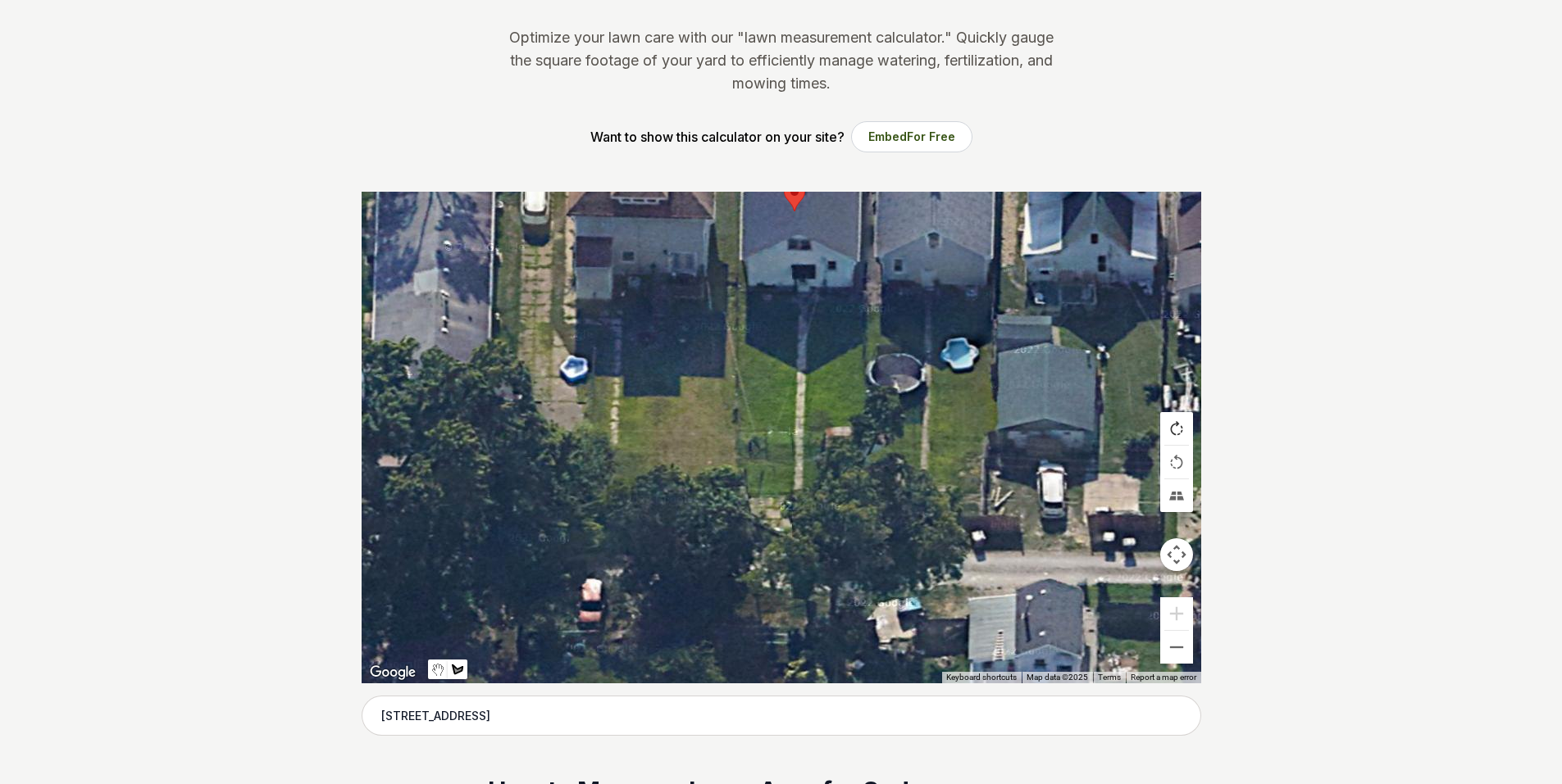
click at [1177, 432] on button "Rotate map clockwise" at bounding box center [1176, 428] width 33 height 33
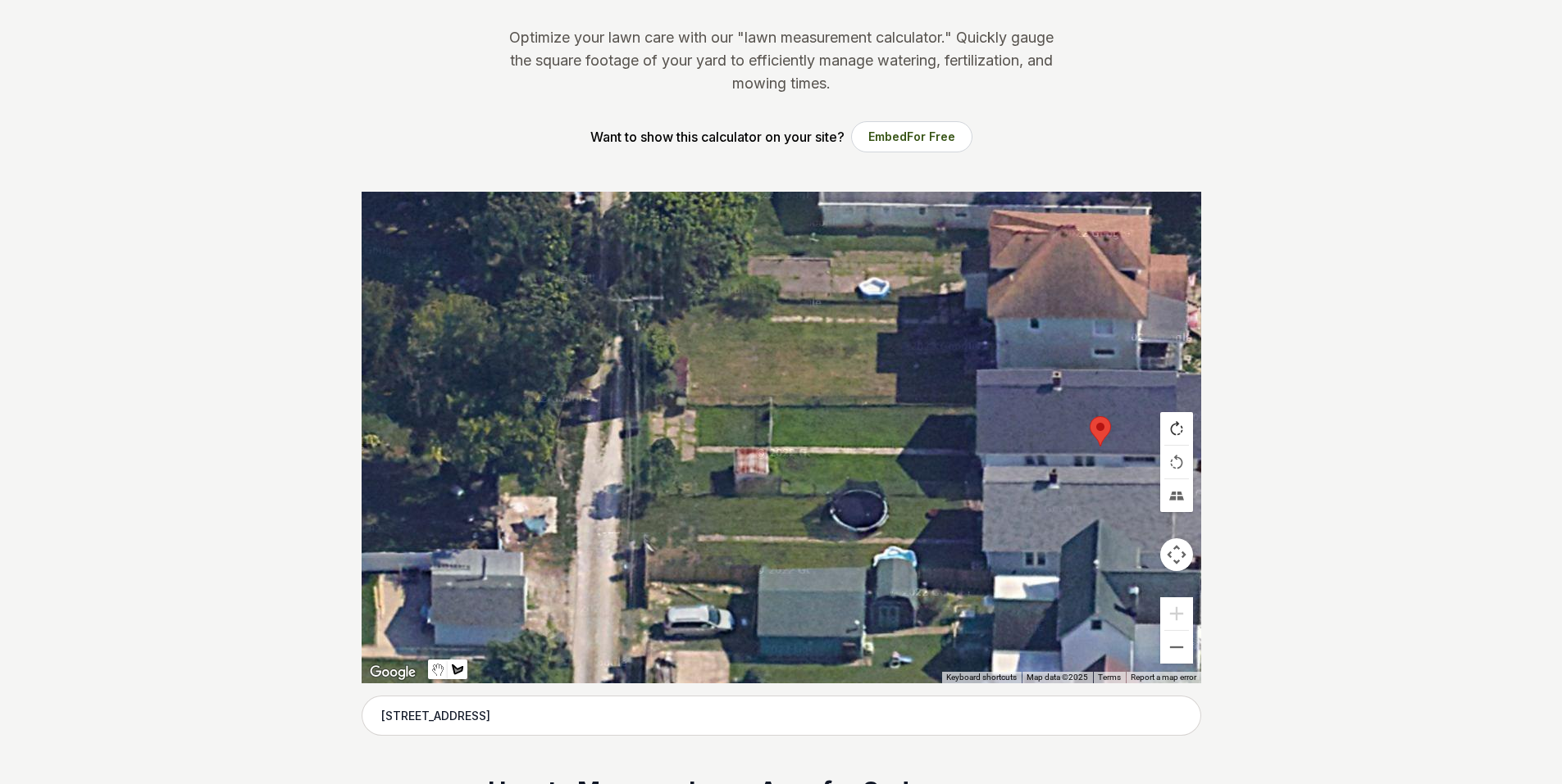
click at [1177, 432] on button "Rotate map clockwise" at bounding box center [1176, 428] width 33 height 33
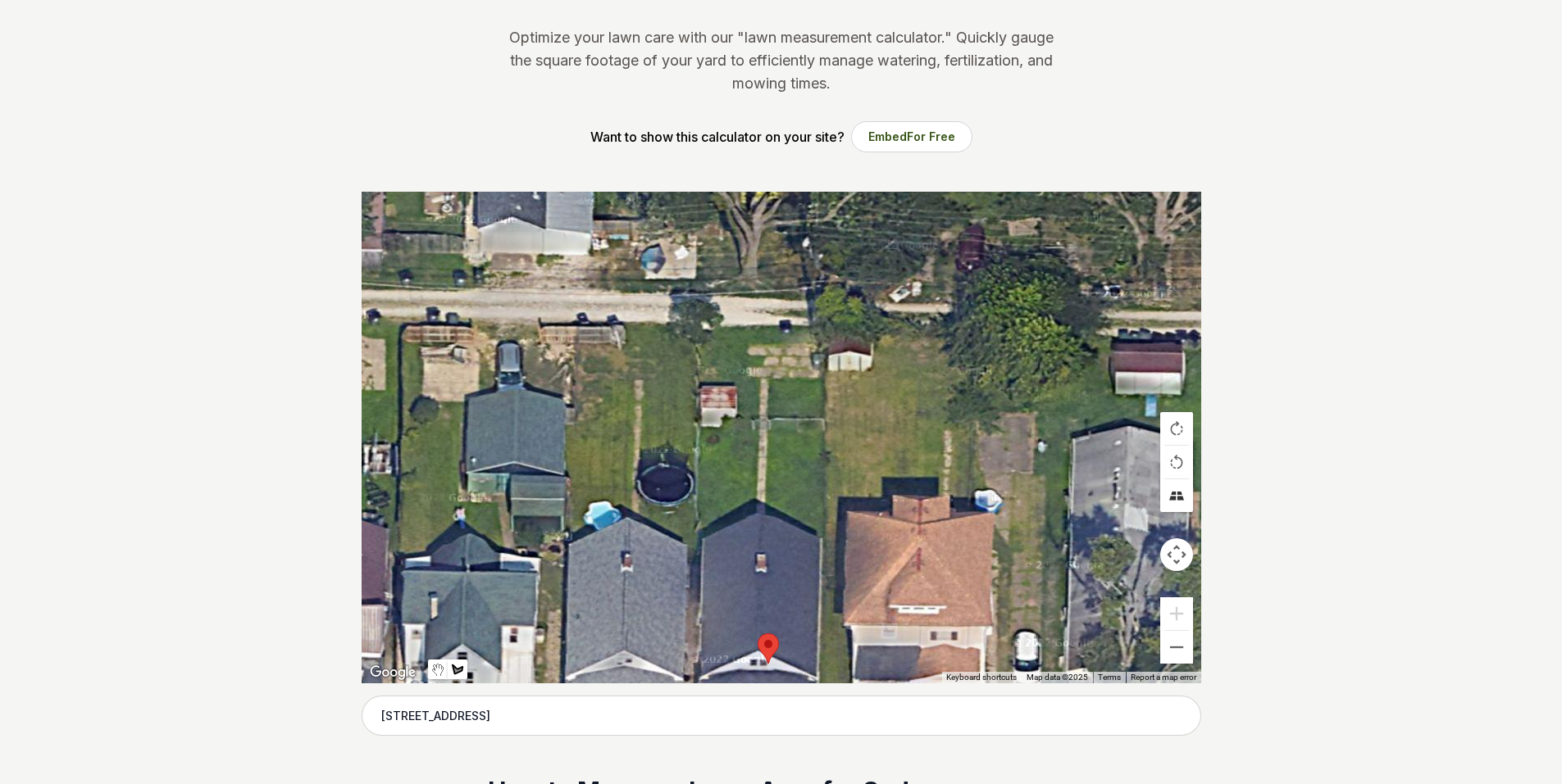
click at [1177, 501] on button "Tilt map" at bounding box center [1176, 496] width 33 height 33
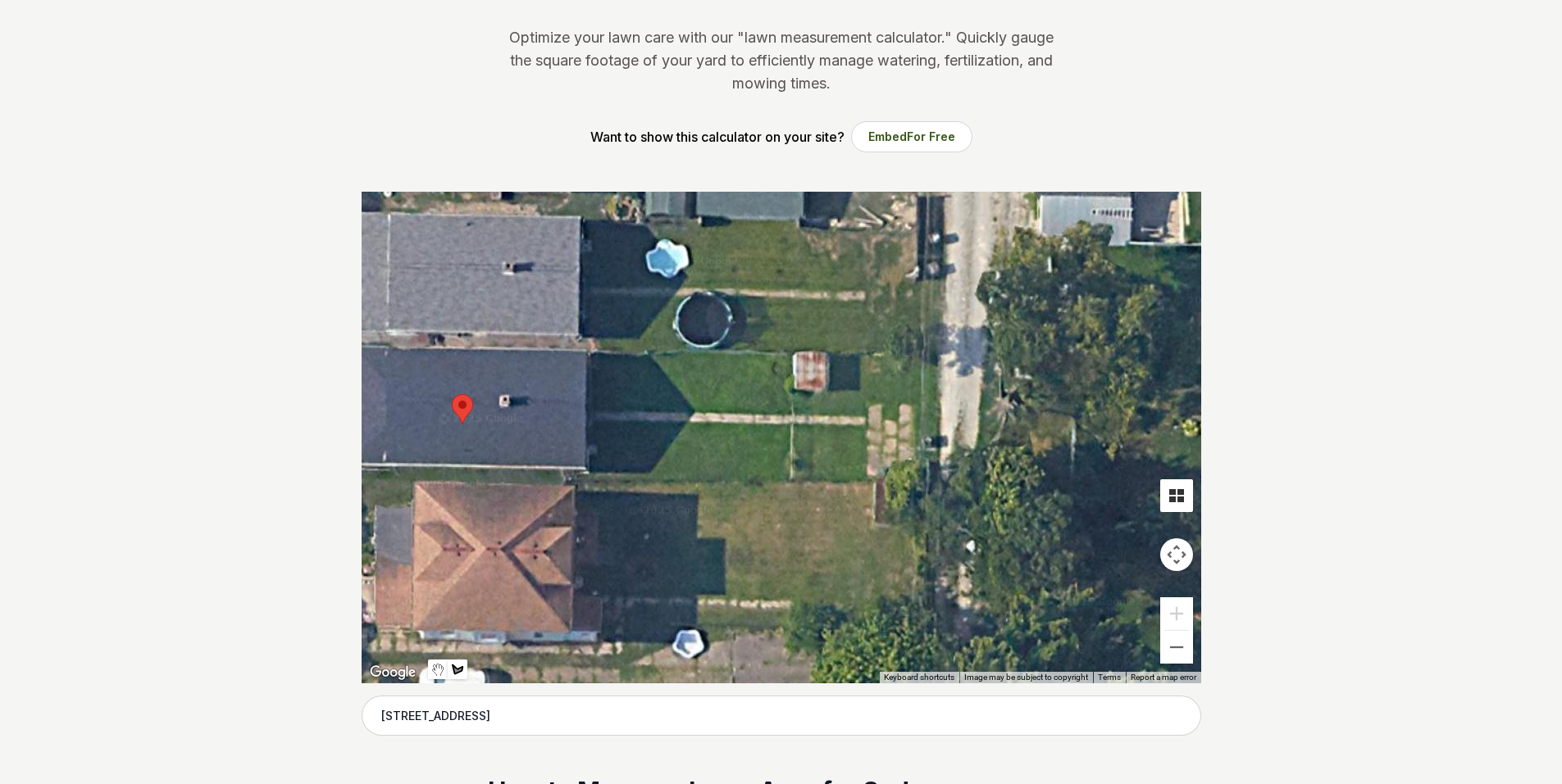
click at [1177, 501] on button "Tilt map" at bounding box center [1176, 496] width 33 height 33
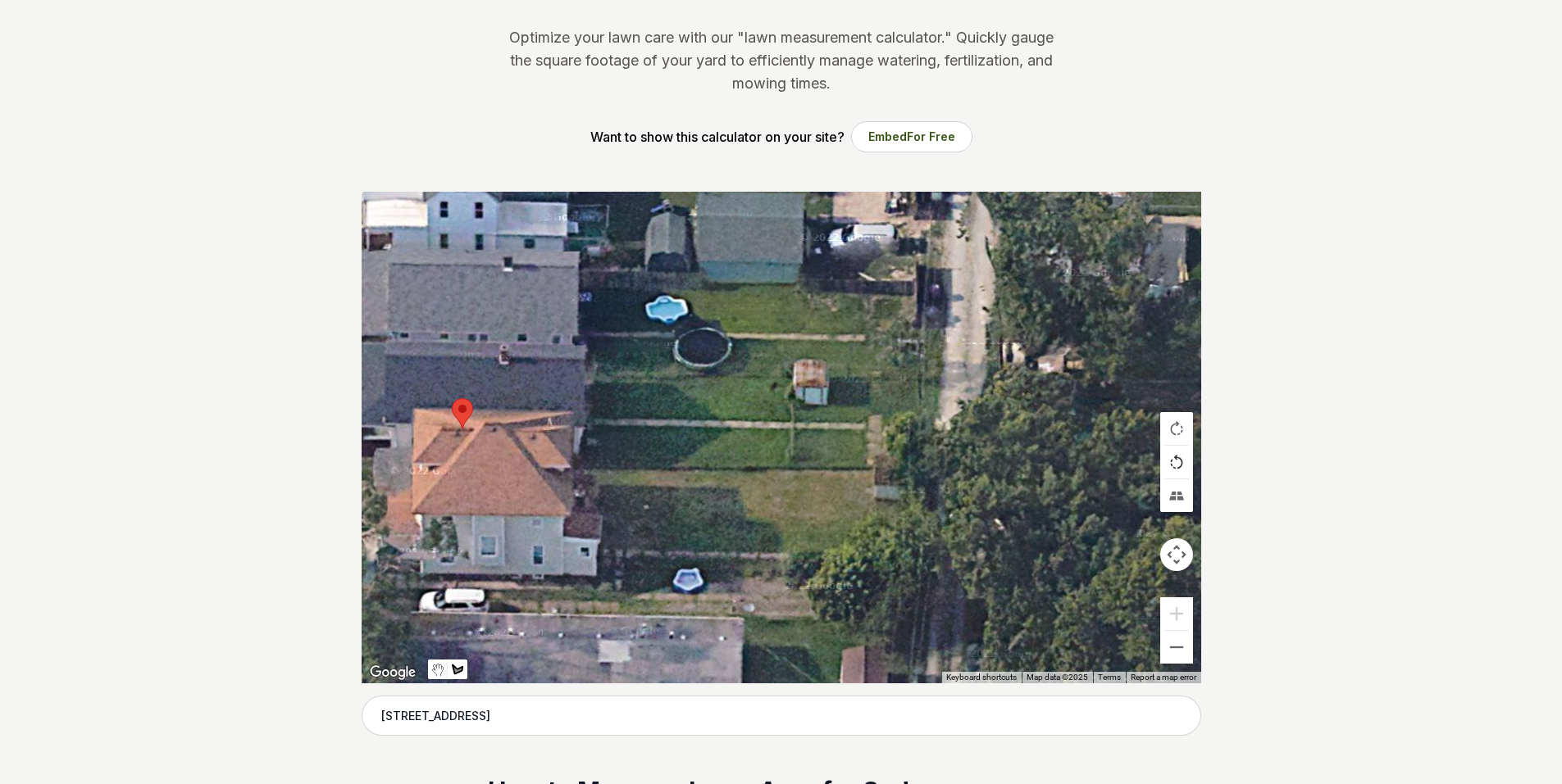
click at [1179, 467] on button "Rotate map counterclockwise" at bounding box center [1176, 462] width 33 height 33
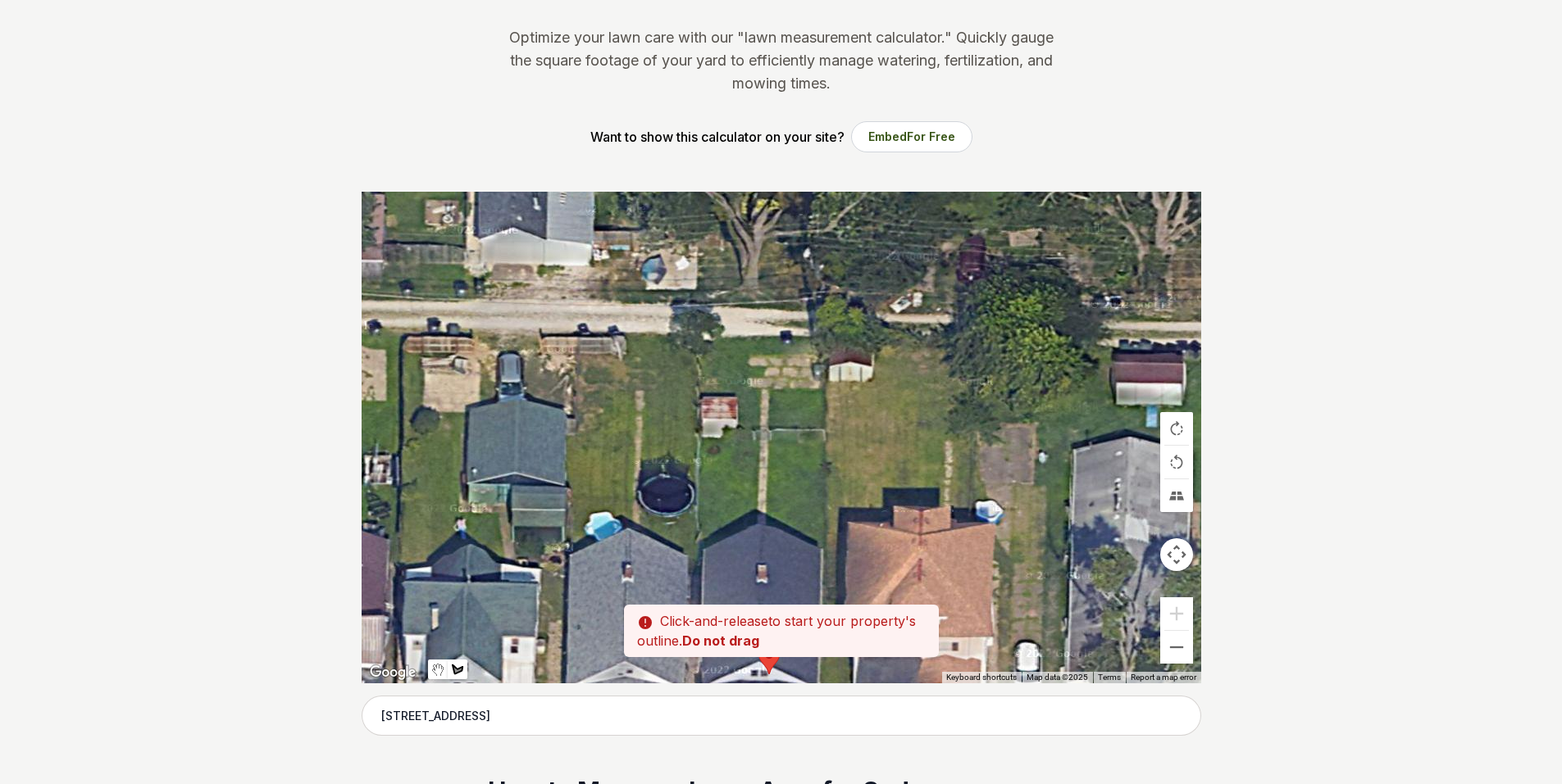
drag, startPoint x: 745, startPoint y: 341, endPoint x: 745, endPoint y: 354, distance: 13.0
click at [745, 354] on div at bounding box center [781, 437] width 840 height 491
click at [748, 359] on div at bounding box center [781, 437] width 840 height 491
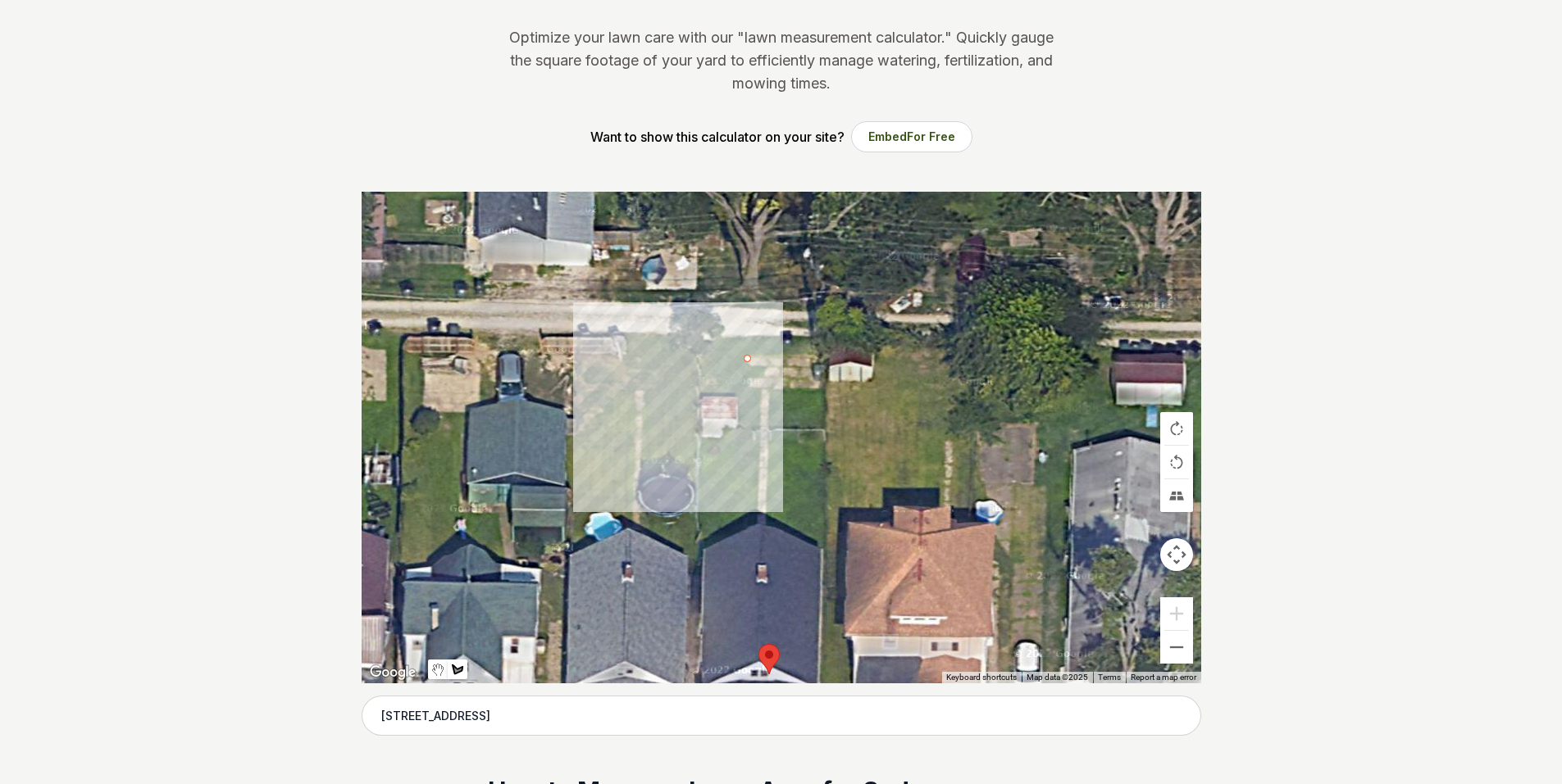
click at [748, 393] on div at bounding box center [781, 437] width 840 height 491
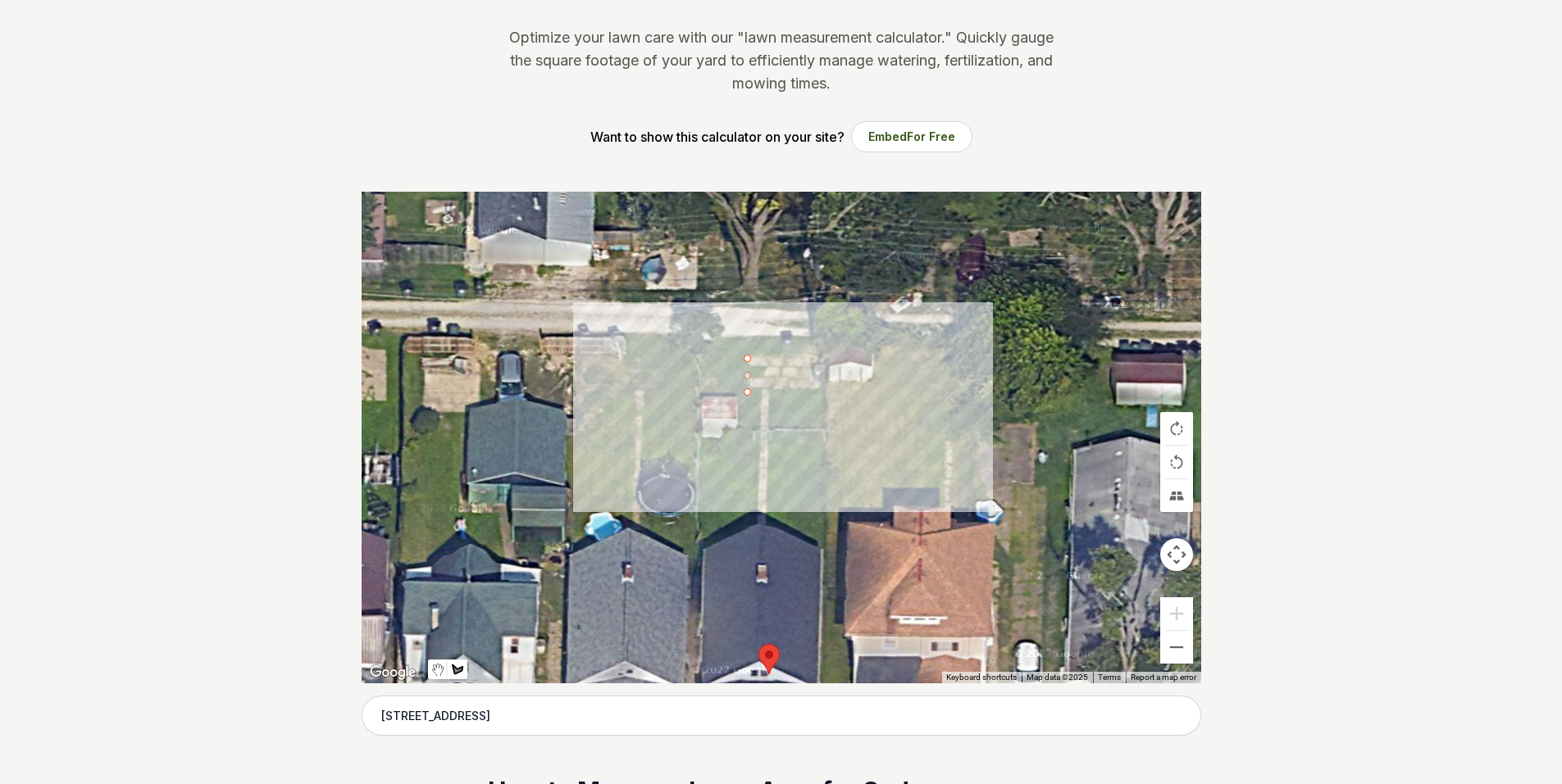
click at [824, 394] on div at bounding box center [781, 437] width 840 height 491
click at [822, 351] on div at bounding box center [781, 437] width 840 height 491
click at [748, 350] on div at bounding box center [781, 437] width 840 height 491
click at [748, 356] on div at bounding box center [781, 437] width 840 height 491
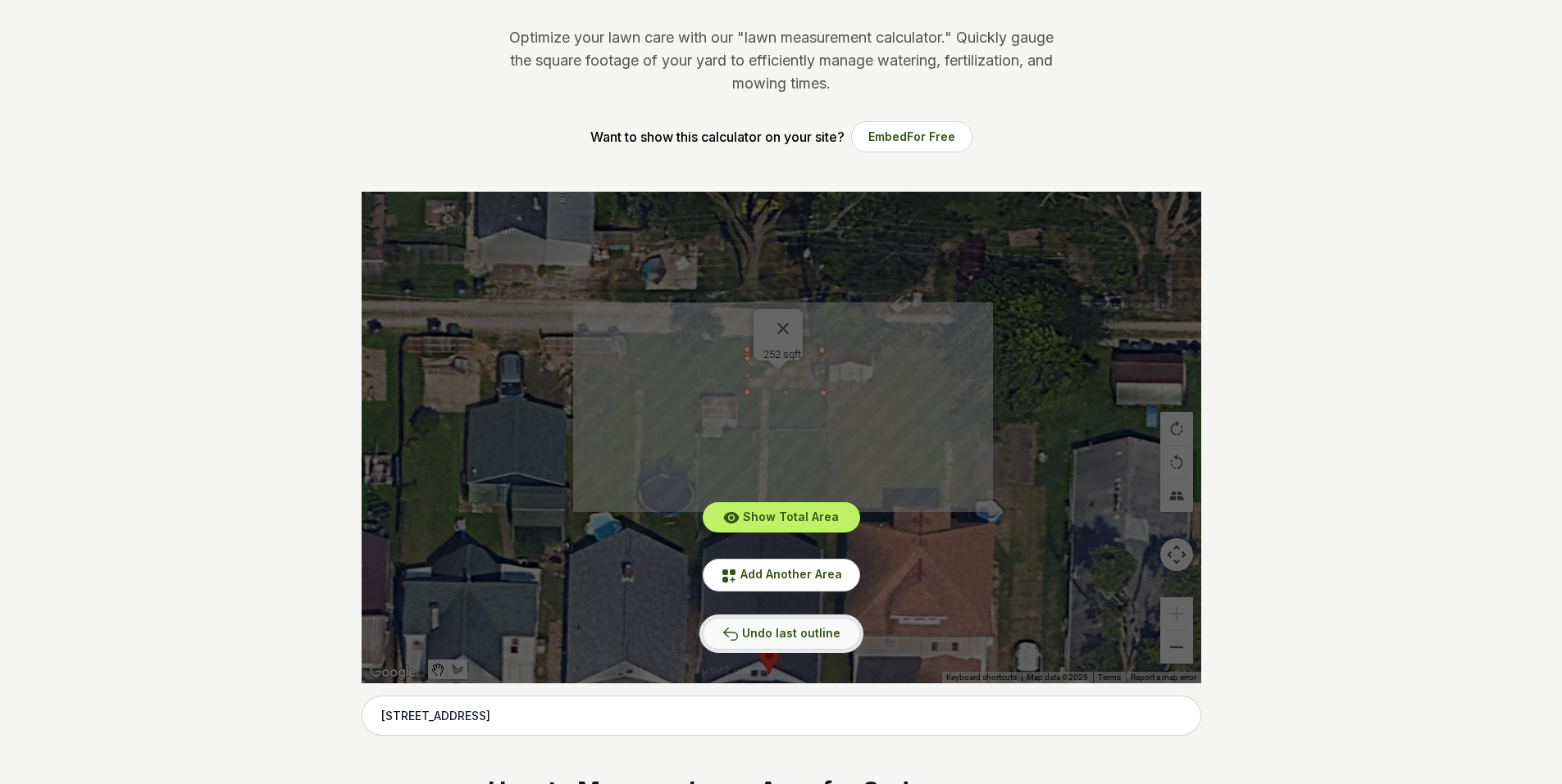
click at [791, 635] on span "Undo last outline" at bounding box center [791, 633] width 99 height 14
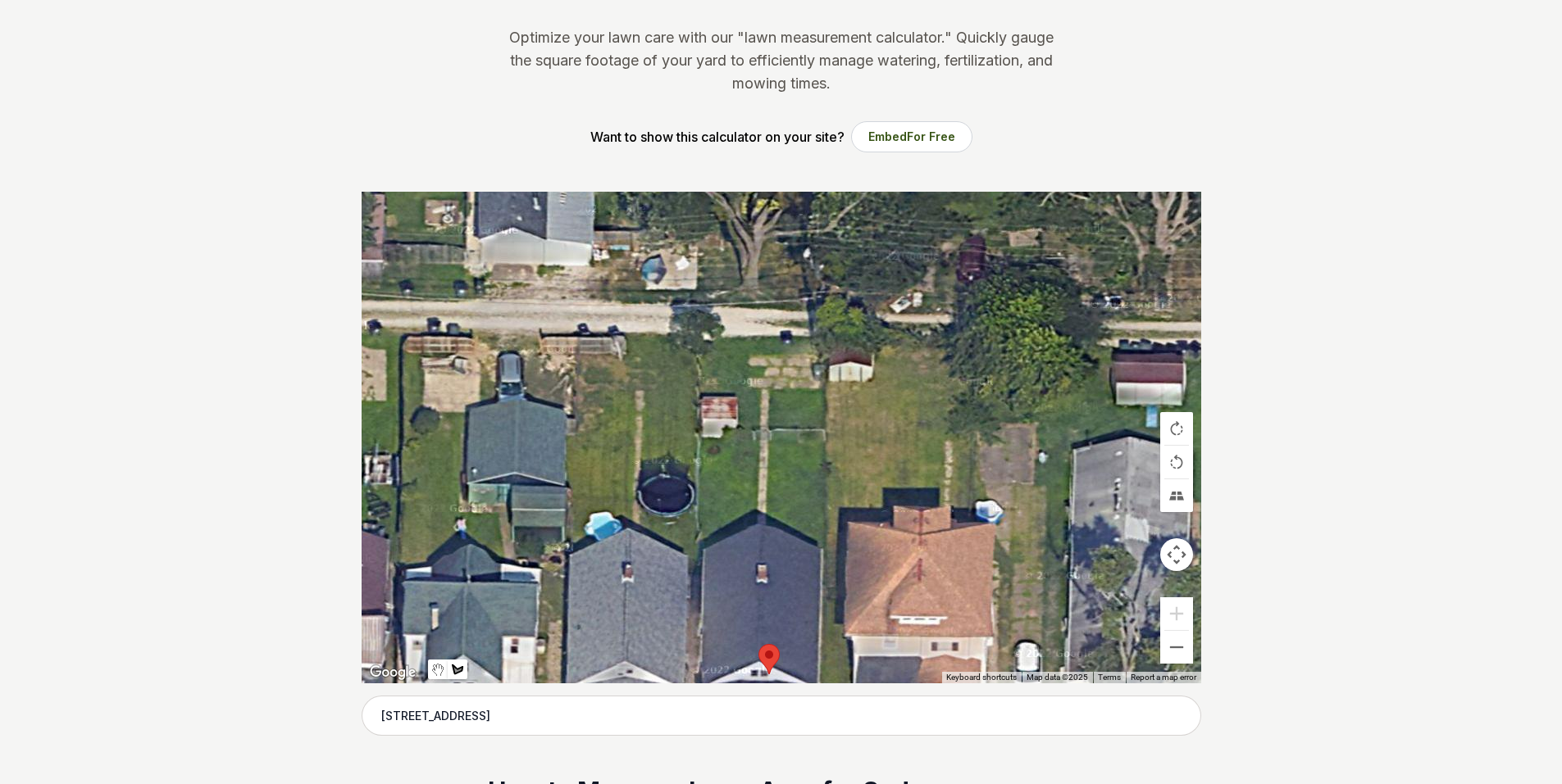
click at [748, 352] on div at bounding box center [781, 437] width 840 height 491
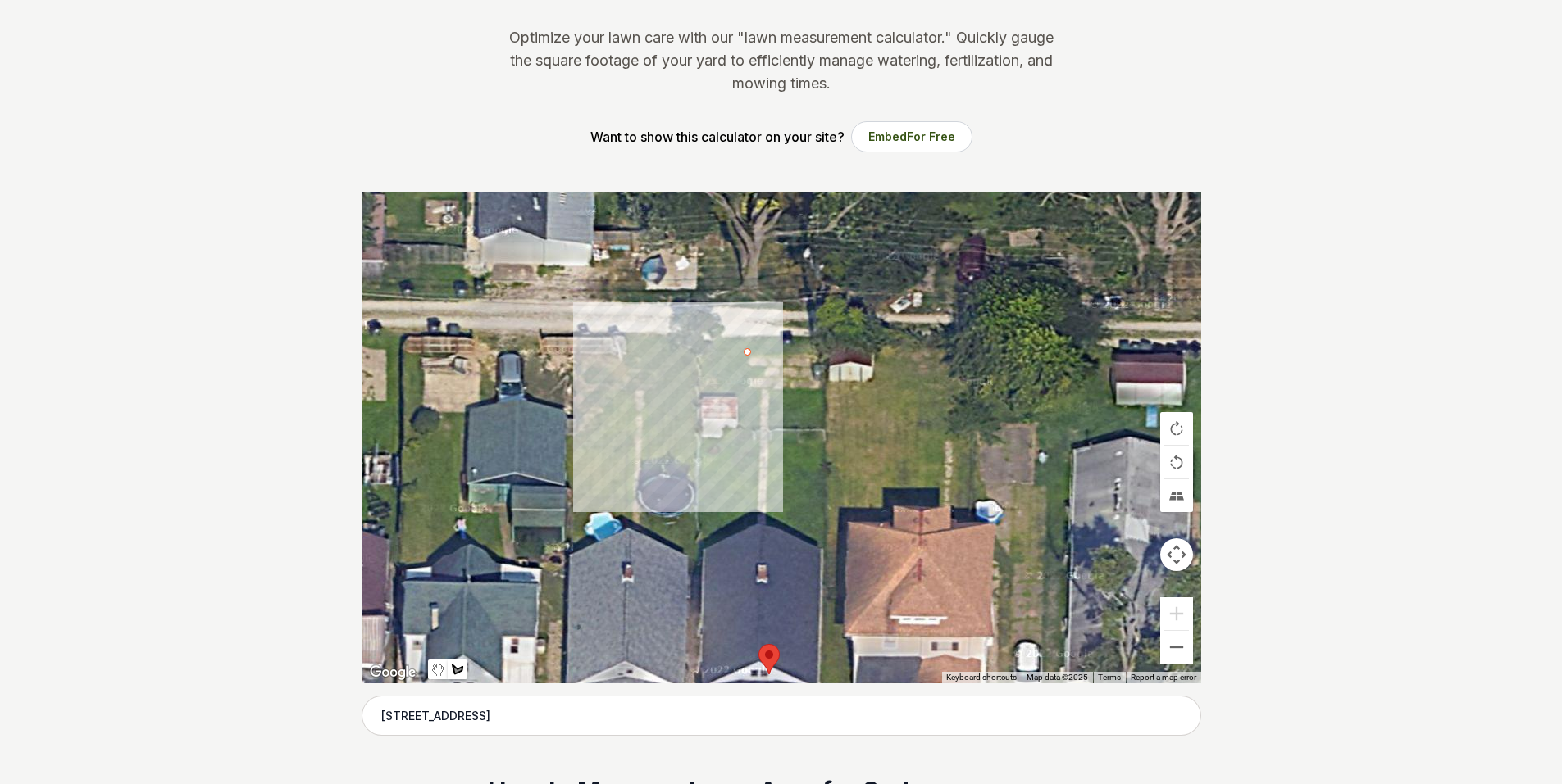
click at [748, 395] on div at bounding box center [781, 437] width 840 height 491
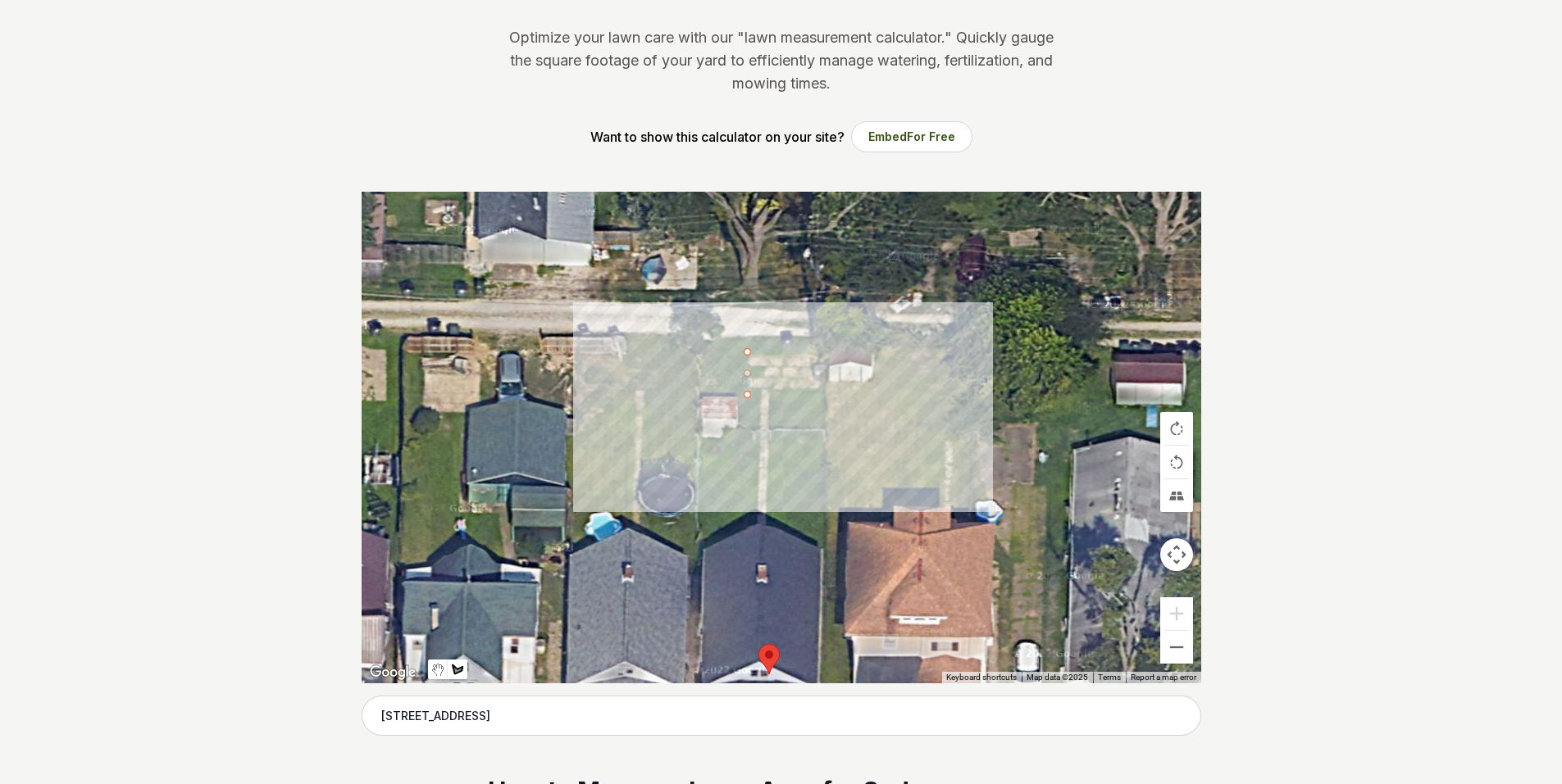
click at [822, 395] on div at bounding box center [781, 437] width 840 height 491
click at [821, 349] on div at bounding box center [781, 437] width 840 height 491
click at [747, 350] on div at bounding box center [781, 437] width 840 height 491
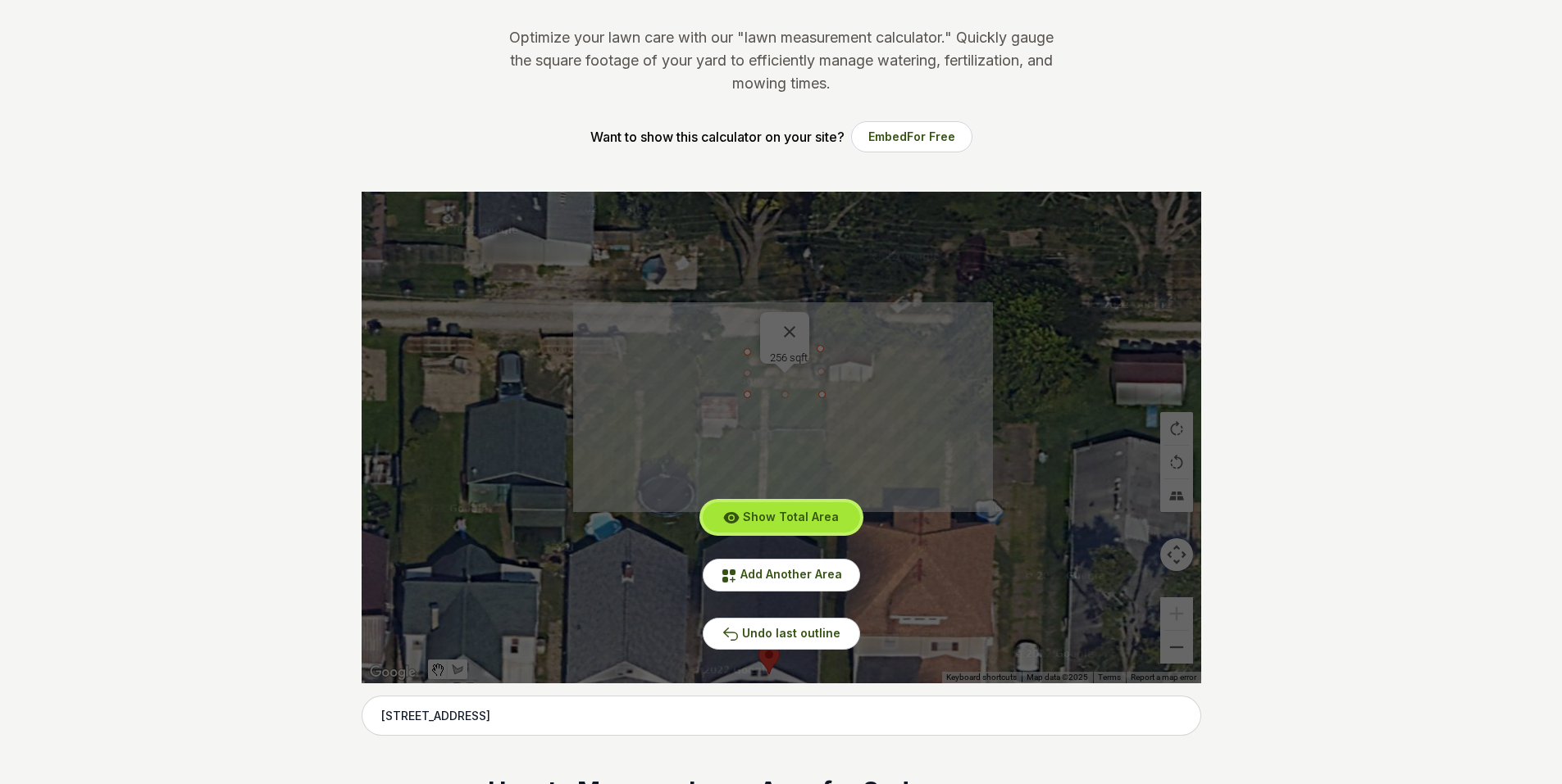
click at [818, 522] on span "Show Total Area" at bounding box center [791, 516] width 96 height 14
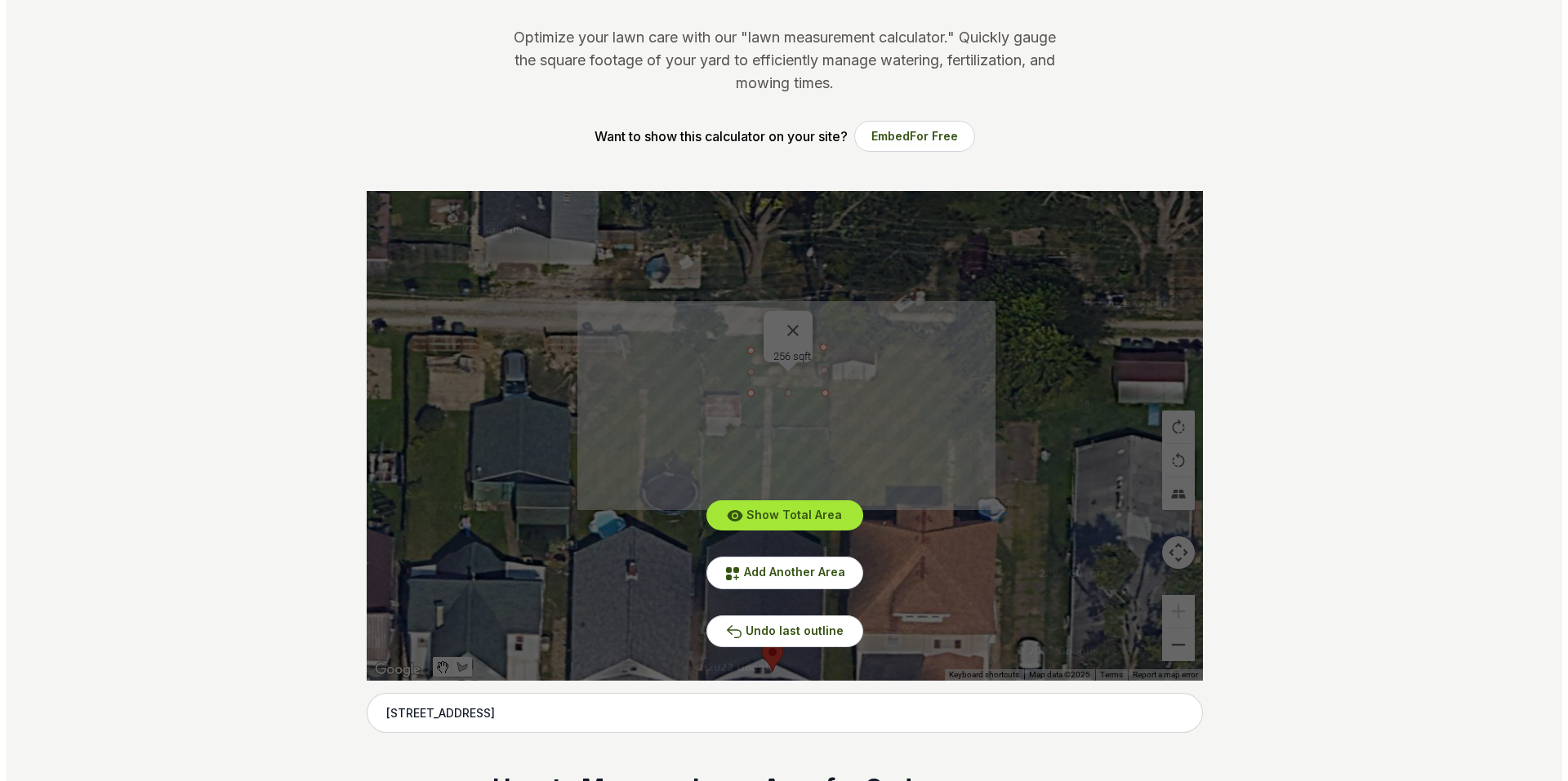
scroll to position [0, 0]
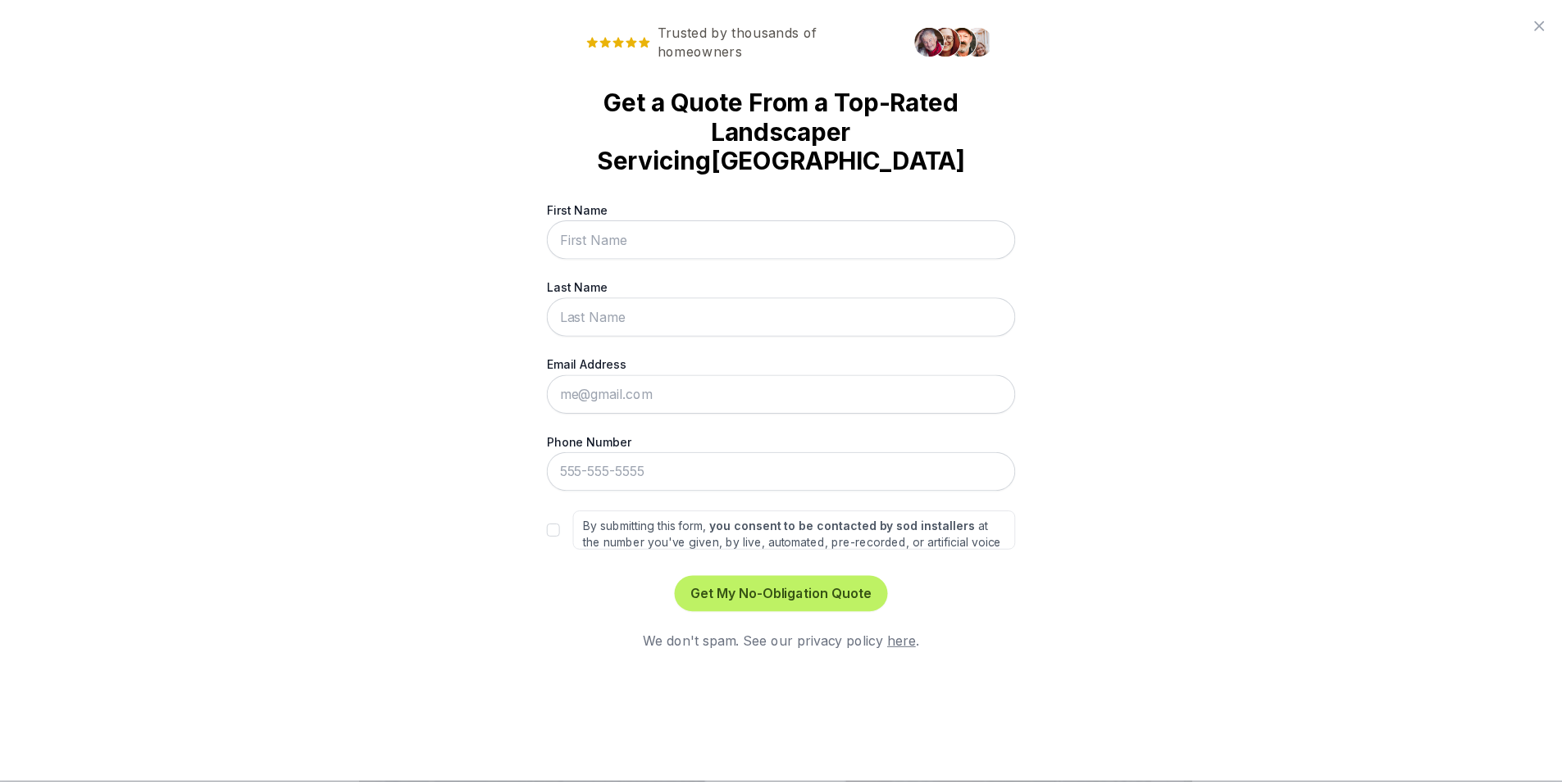
scroll to position [1351, 0]
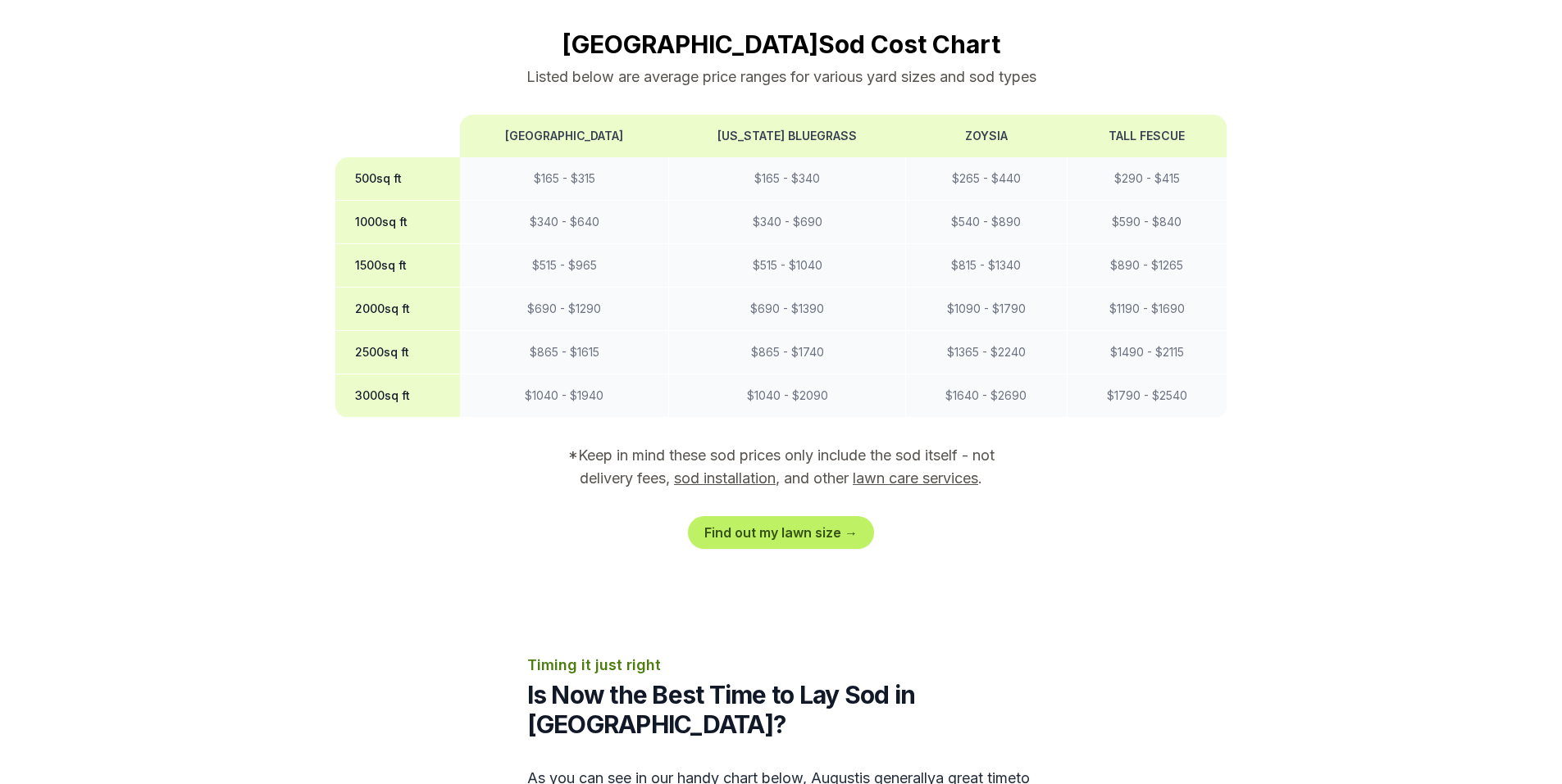
click at [740, 470] on link "sod installation" at bounding box center [725, 478] width 102 height 17
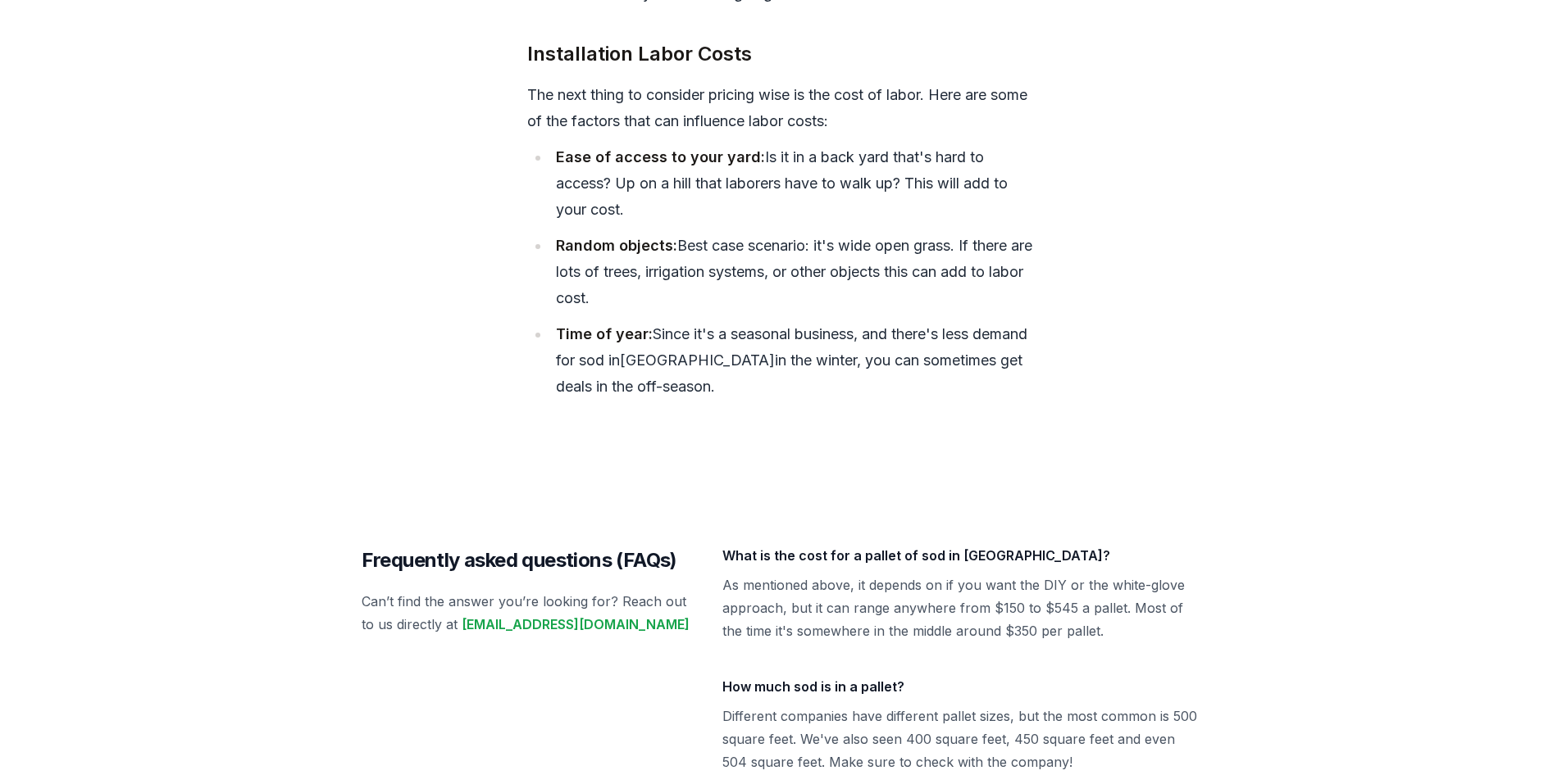
scroll to position [6212, 0]
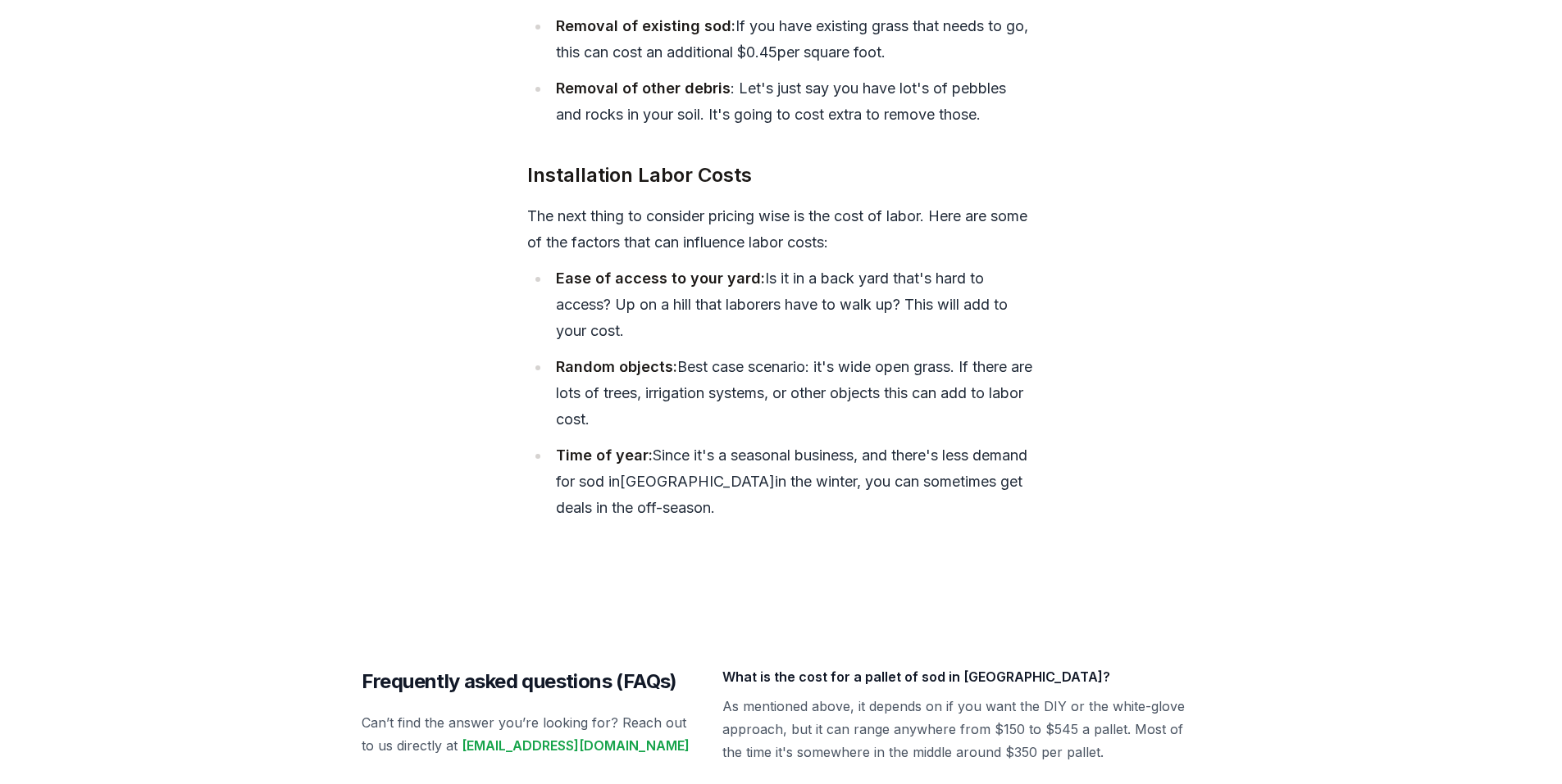
scroll to position [1351, 0]
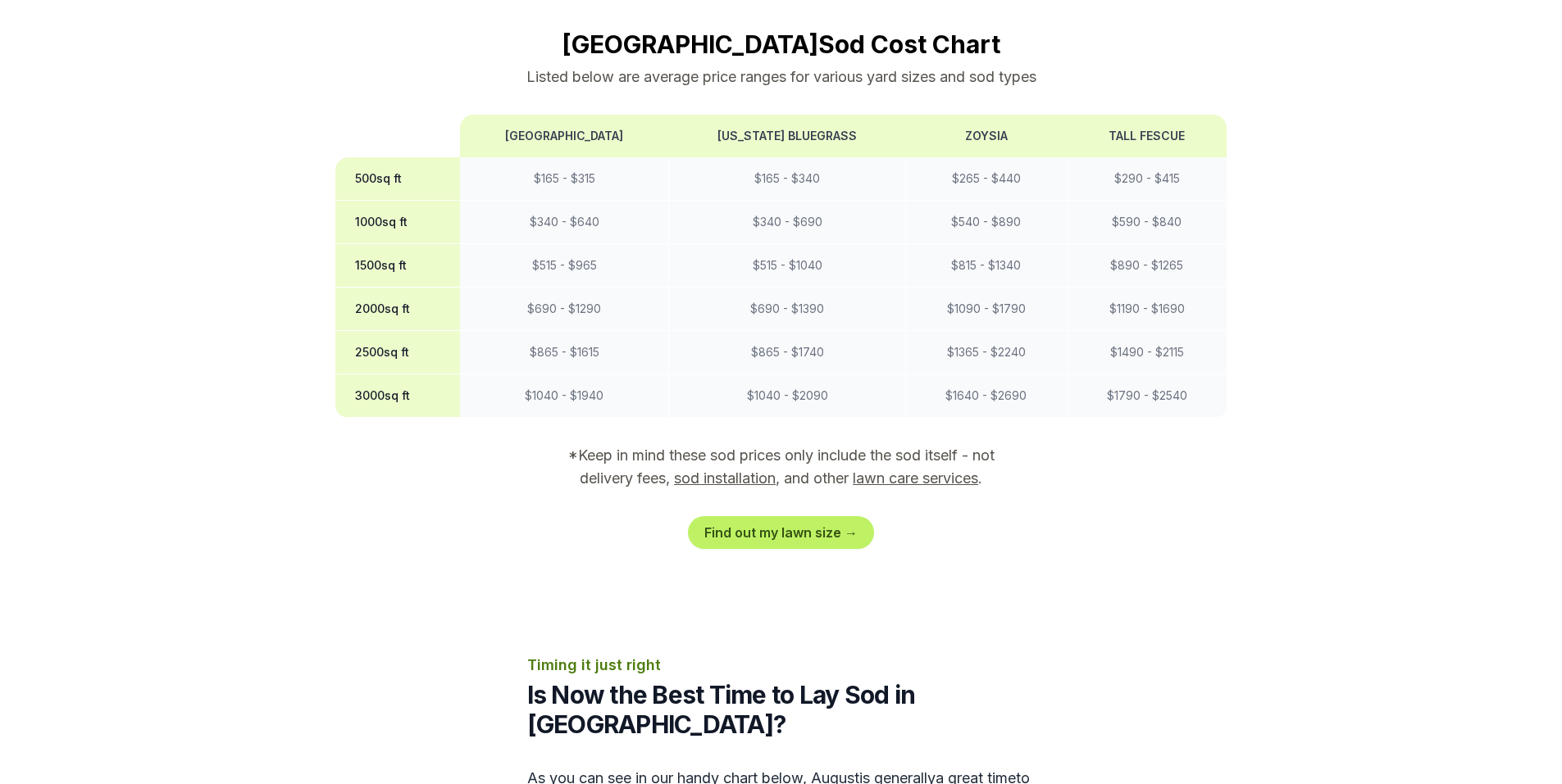
click at [908, 470] on link "lawn care services" at bounding box center [915, 478] width 125 height 17
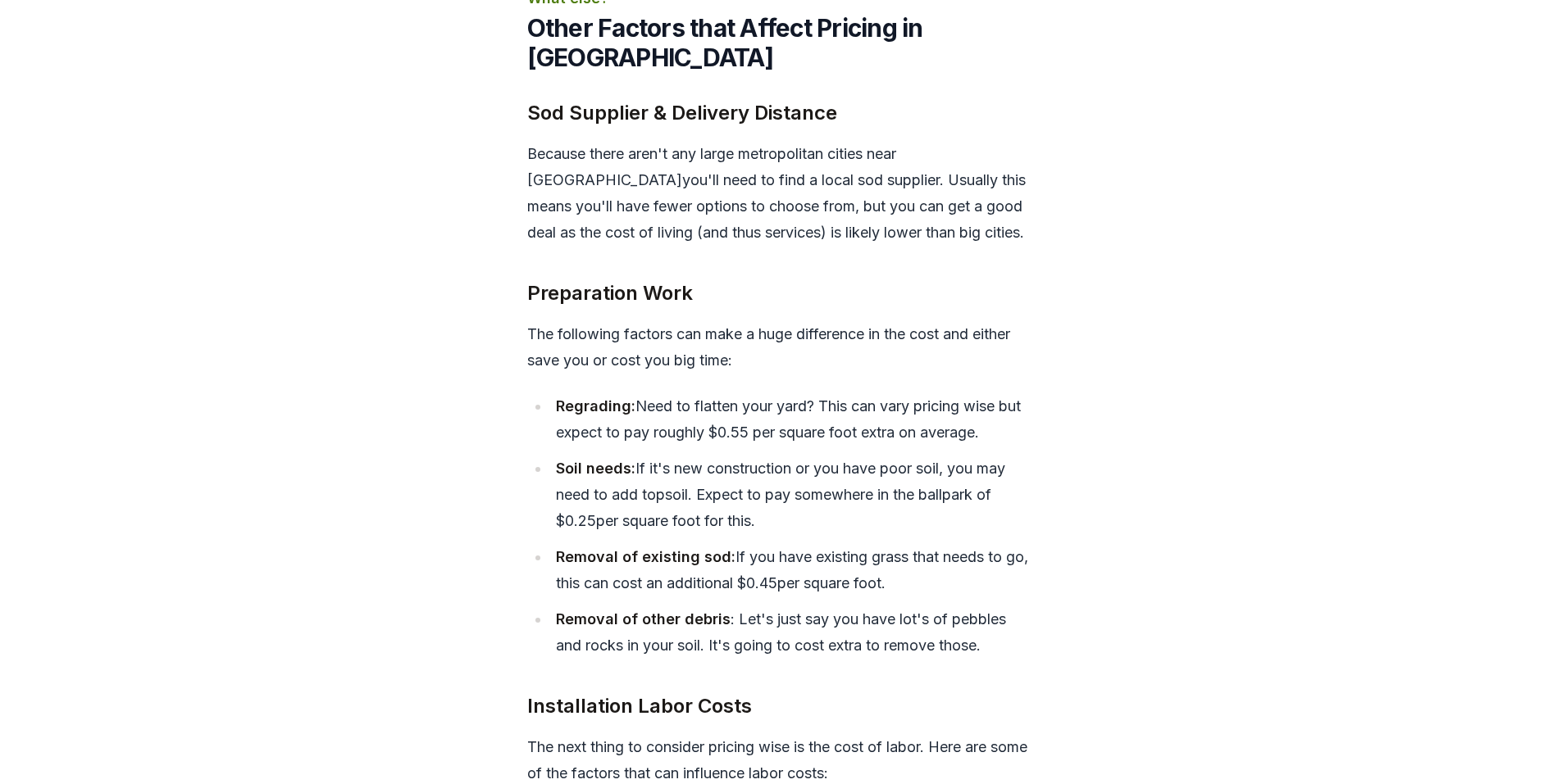
scroll to position [5682, 0]
